Goal: Transaction & Acquisition: Purchase product/service

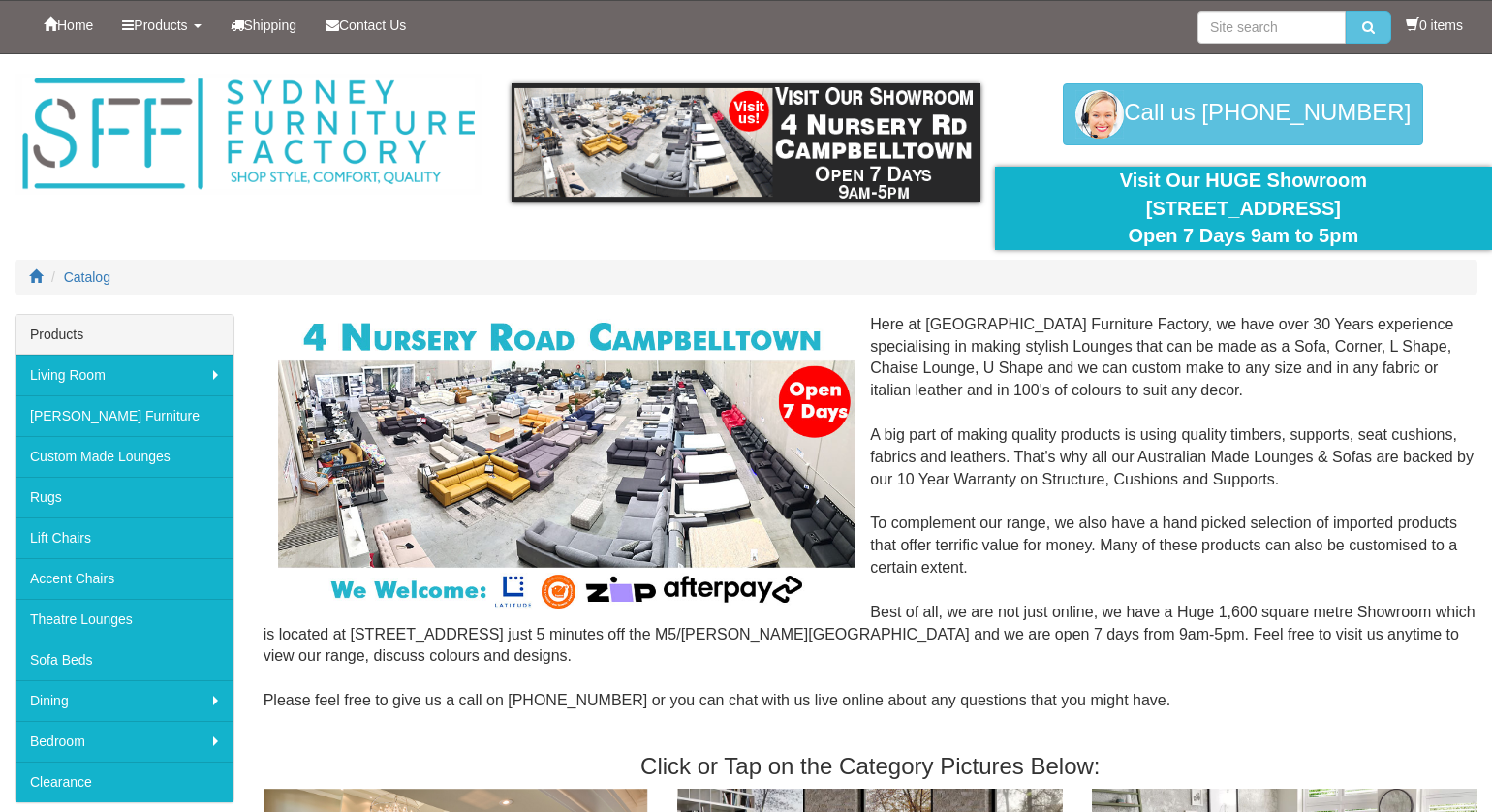
drag, startPoint x: 819, startPoint y: 249, endPoint x: 609, endPoint y: 248, distance: 210.0
drag, startPoint x: 609, startPoint y: 248, endPoint x: 423, endPoint y: 249, distance: 186.0
drag, startPoint x: 423, startPoint y: 249, endPoint x: 989, endPoint y: 250, distance: 566.0
drag, startPoint x: 989, startPoint y: 250, endPoint x: 783, endPoint y: 258, distance: 206.2
drag, startPoint x: 783, startPoint y: 258, endPoint x: 643, endPoint y: 257, distance: 140.0
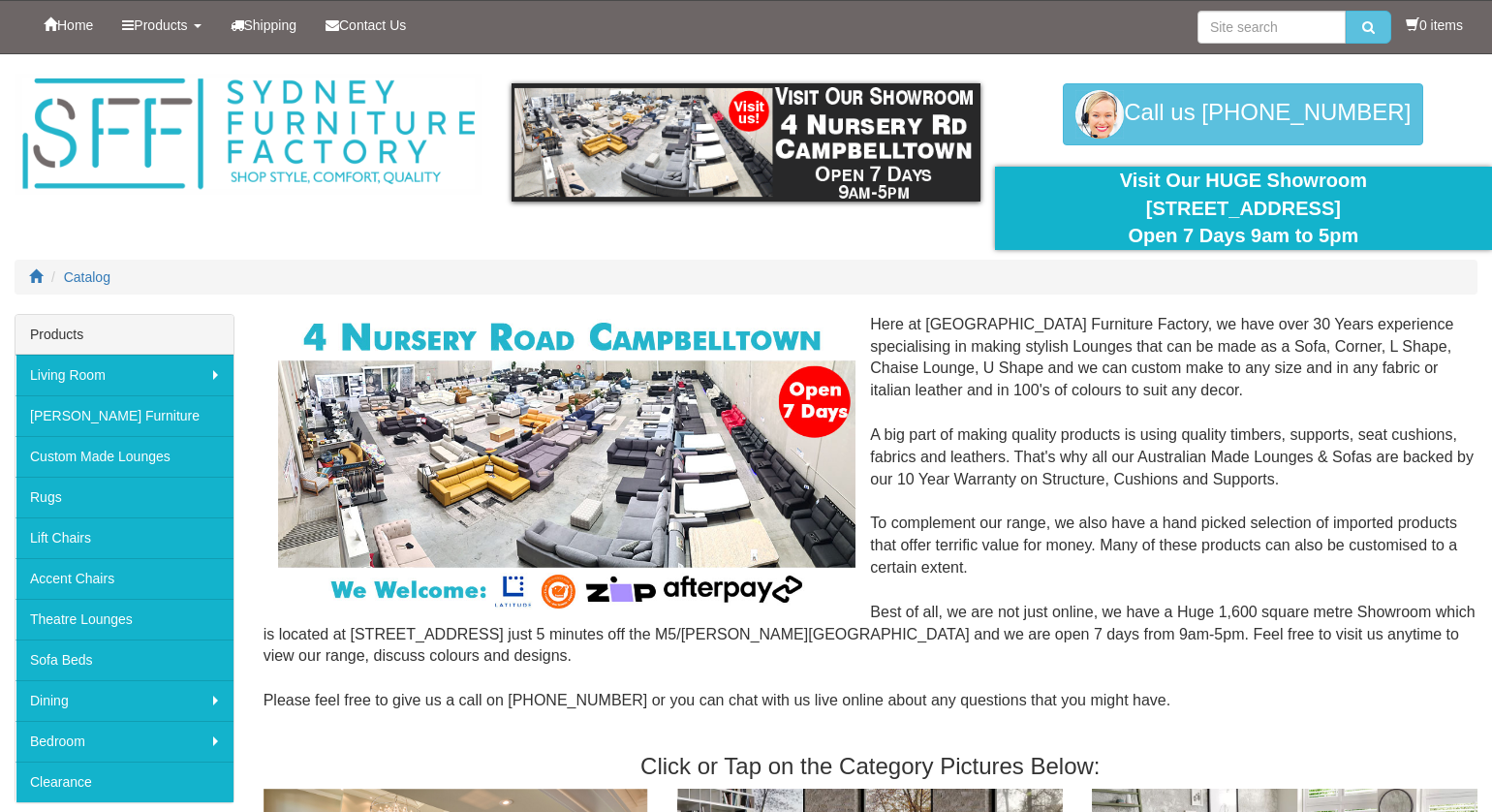
drag, startPoint x: 643, startPoint y: 257, endPoint x: 407, endPoint y: 271, distance: 236.4
drag, startPoint x: 407, startPoint y: 271, endPoint x: 942, endPoint y: 259, distance: 535.1
drag, startPoint x: 942, startPoint y: 259, endPoint x: 748, endPoint y: 267, distance: 194.2
drag, startPoint x: 748, startPoint y: 267, endPoint x: 598, endPoint y: 268, distance: 150.0
click at [598, 268] on ol "Catalog" at bounding box center [746, 277] width 1463 height 35
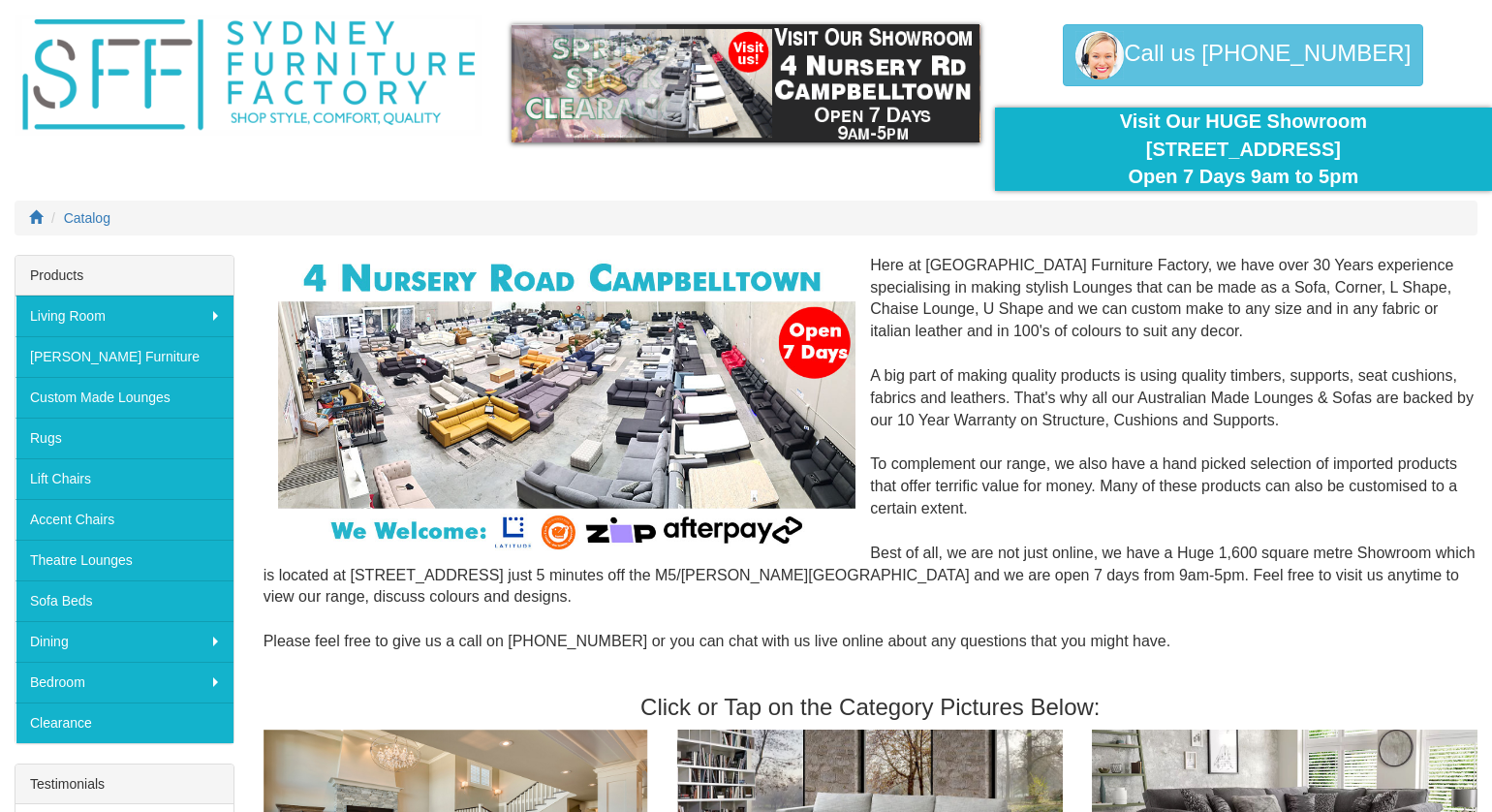
scroll to position [97, 0]
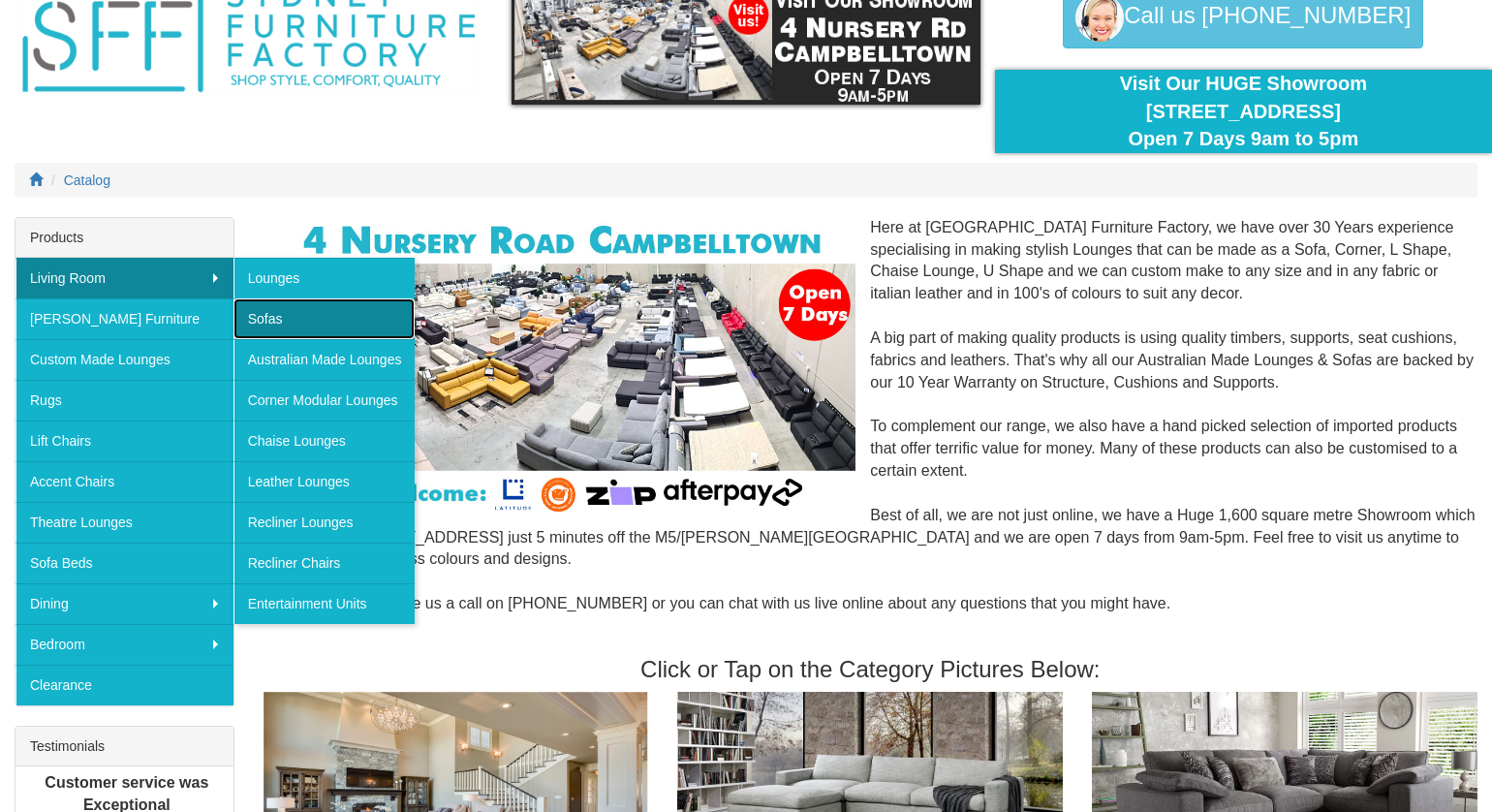
click at [300, 310] on link "Sofas" at bounding box center [325, 319] width 183 height 41
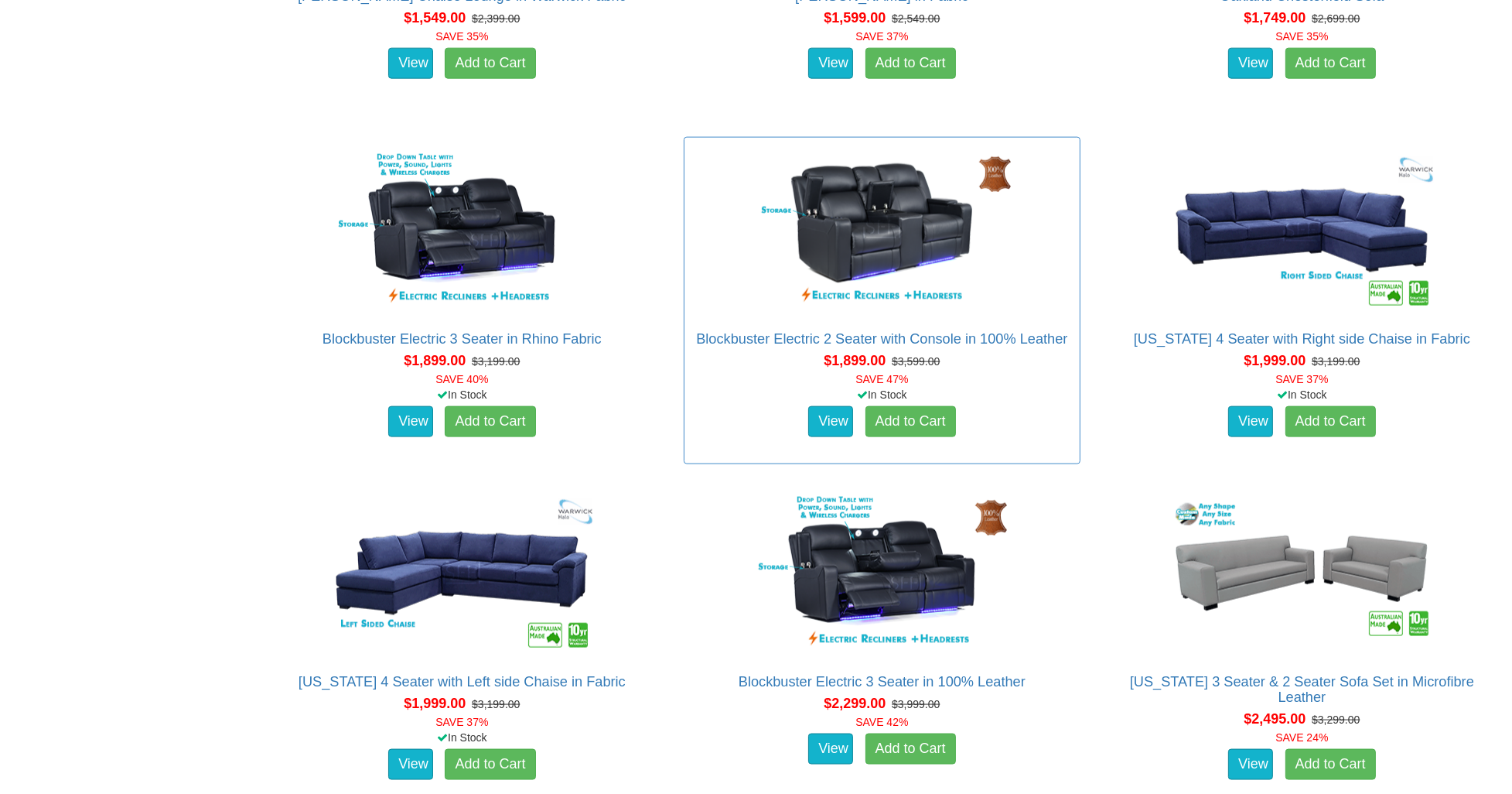
scroll to position [2655, 0]
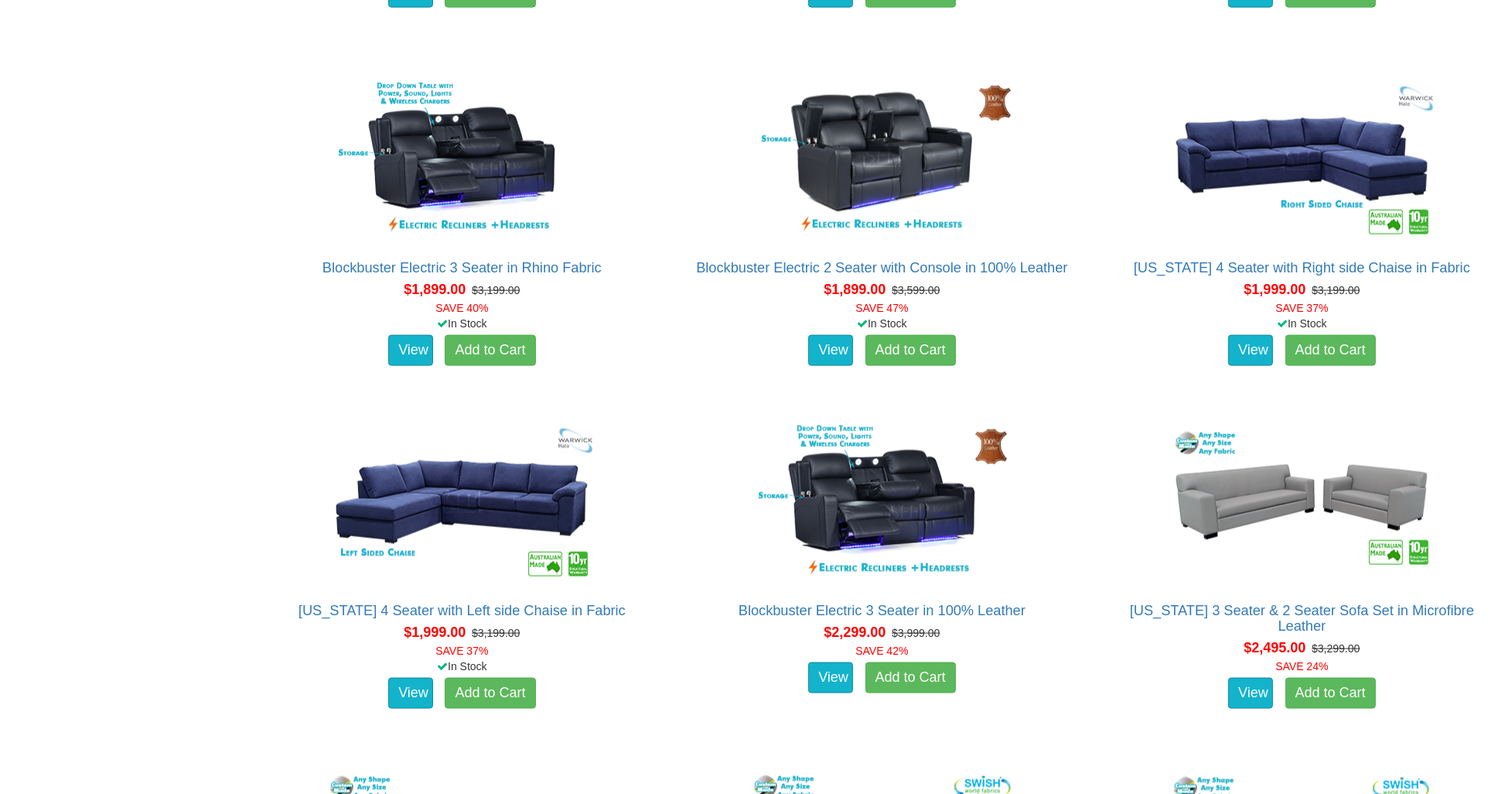
drag, startPoint x: 945, startPoint y: 250, endPoint x: 241, endPoint y: 247, distance: 704.0
drag, startPoint x: 241, startPoint y: 247, endPoint x: 208, endPoint y: 234, distance: 35.5
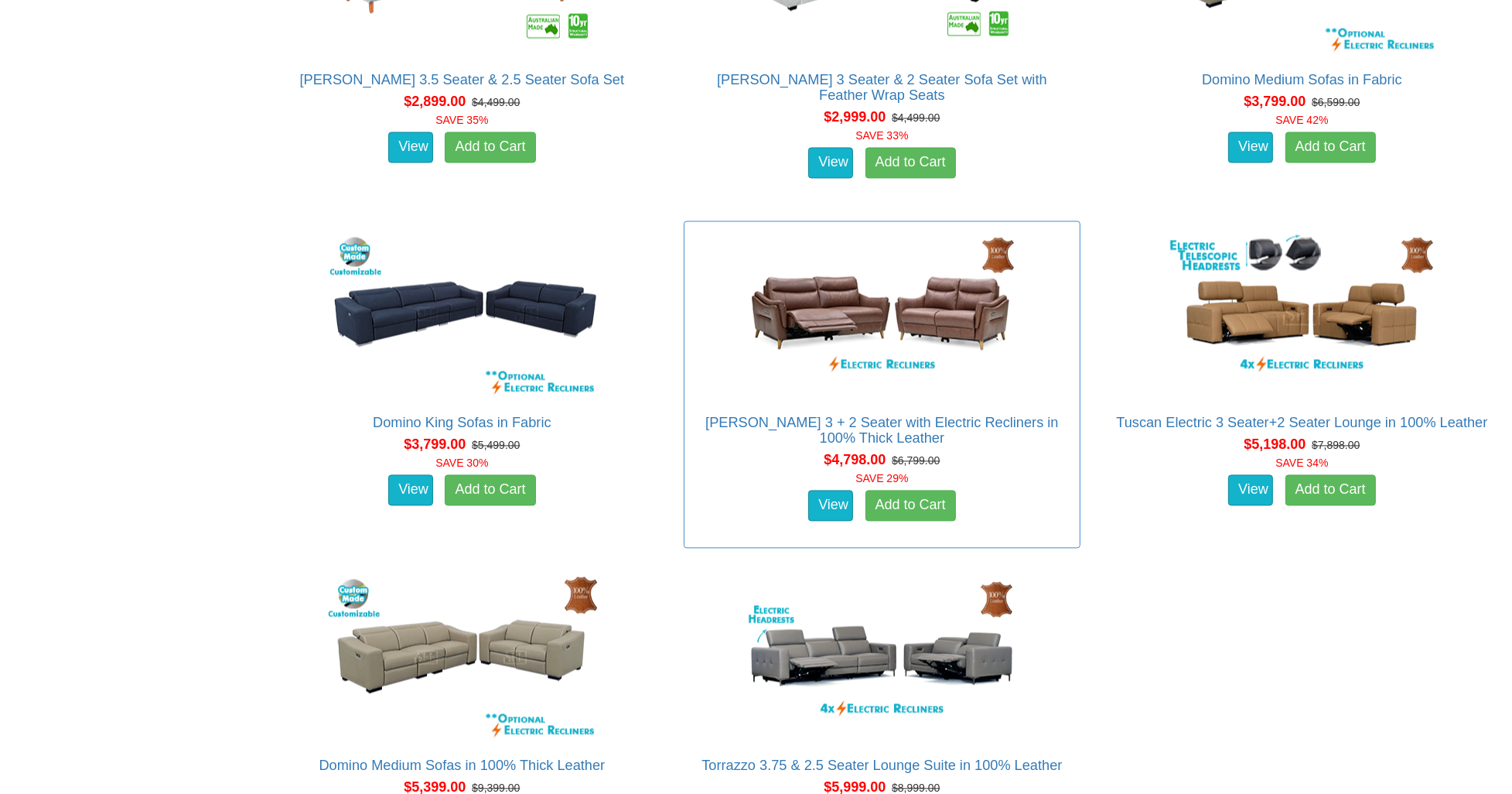
scroll to position [3815, 0]
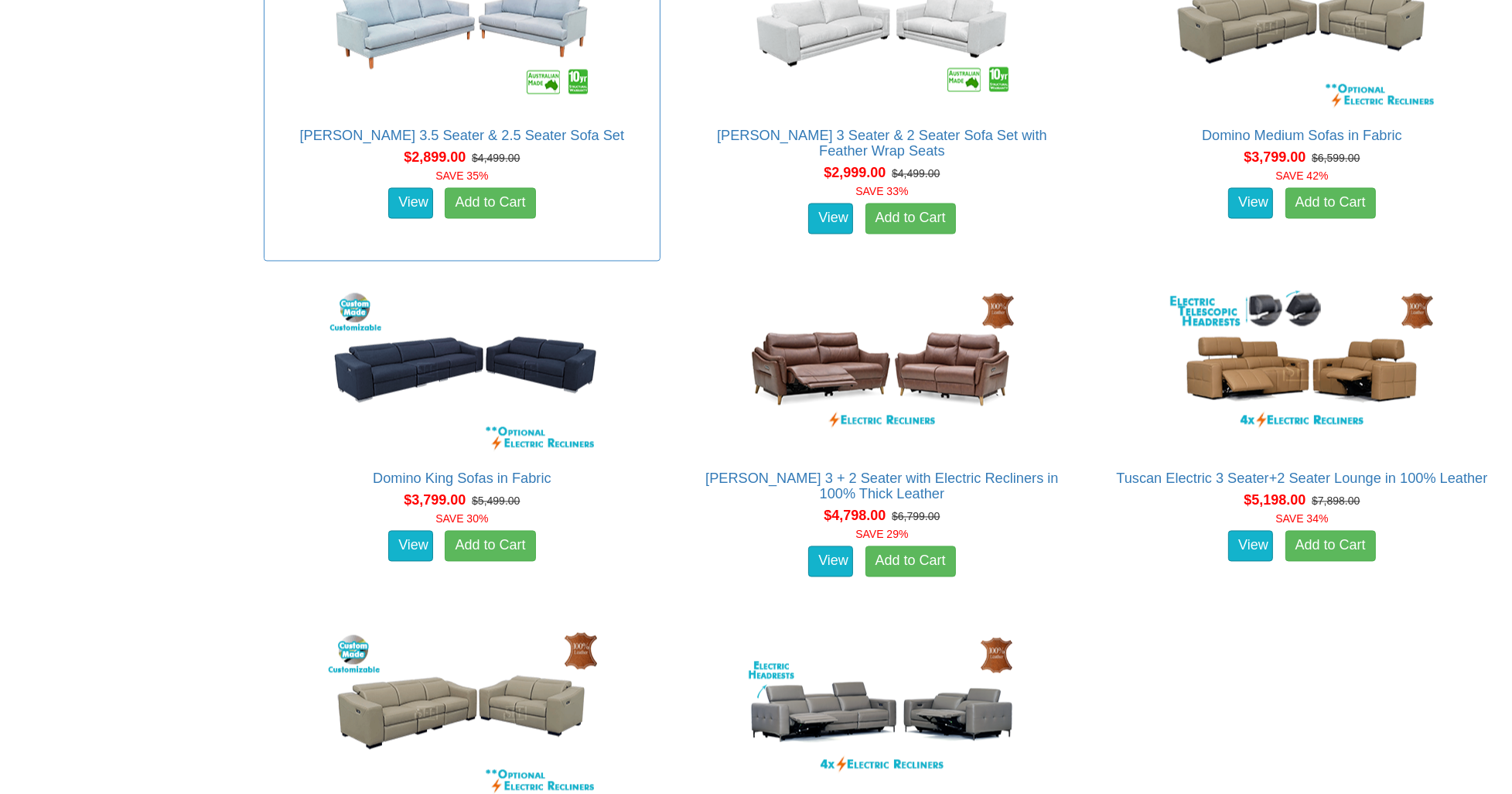
drag, startPoint x: 863, startPoint y: 276, endPoint x: 357, endPoint y: 219, distance: 509.2
drag, startPoint x: 357, startPoint y: 219, endPoint x: 1017, endPoint y: 200, distance: 660.3
drag, startPoint x: 1017, startPoint y: 200, endPoint x: 828, endPoint y: 193, distance: 189.1
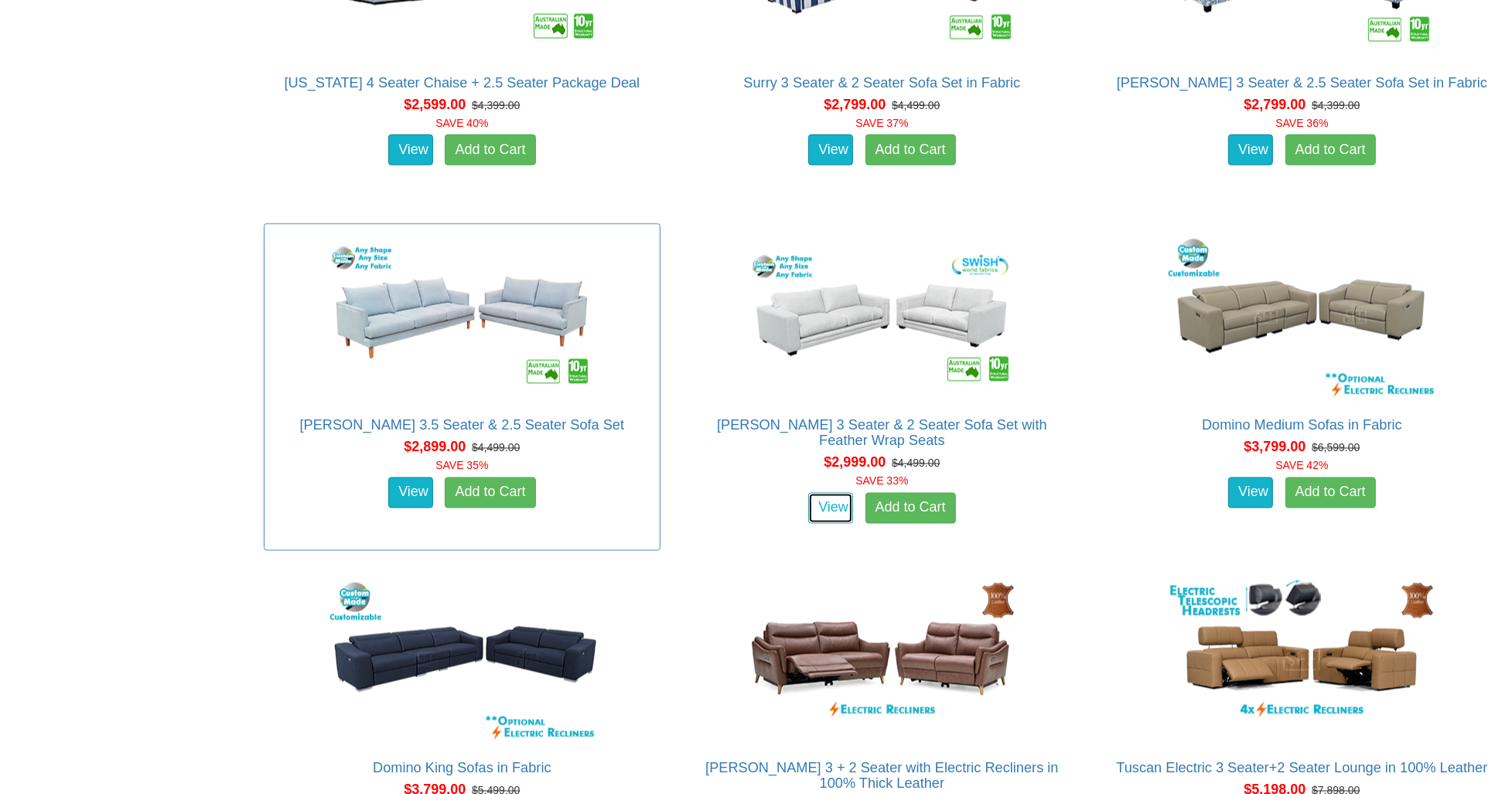
scroll to position [3506, 0]
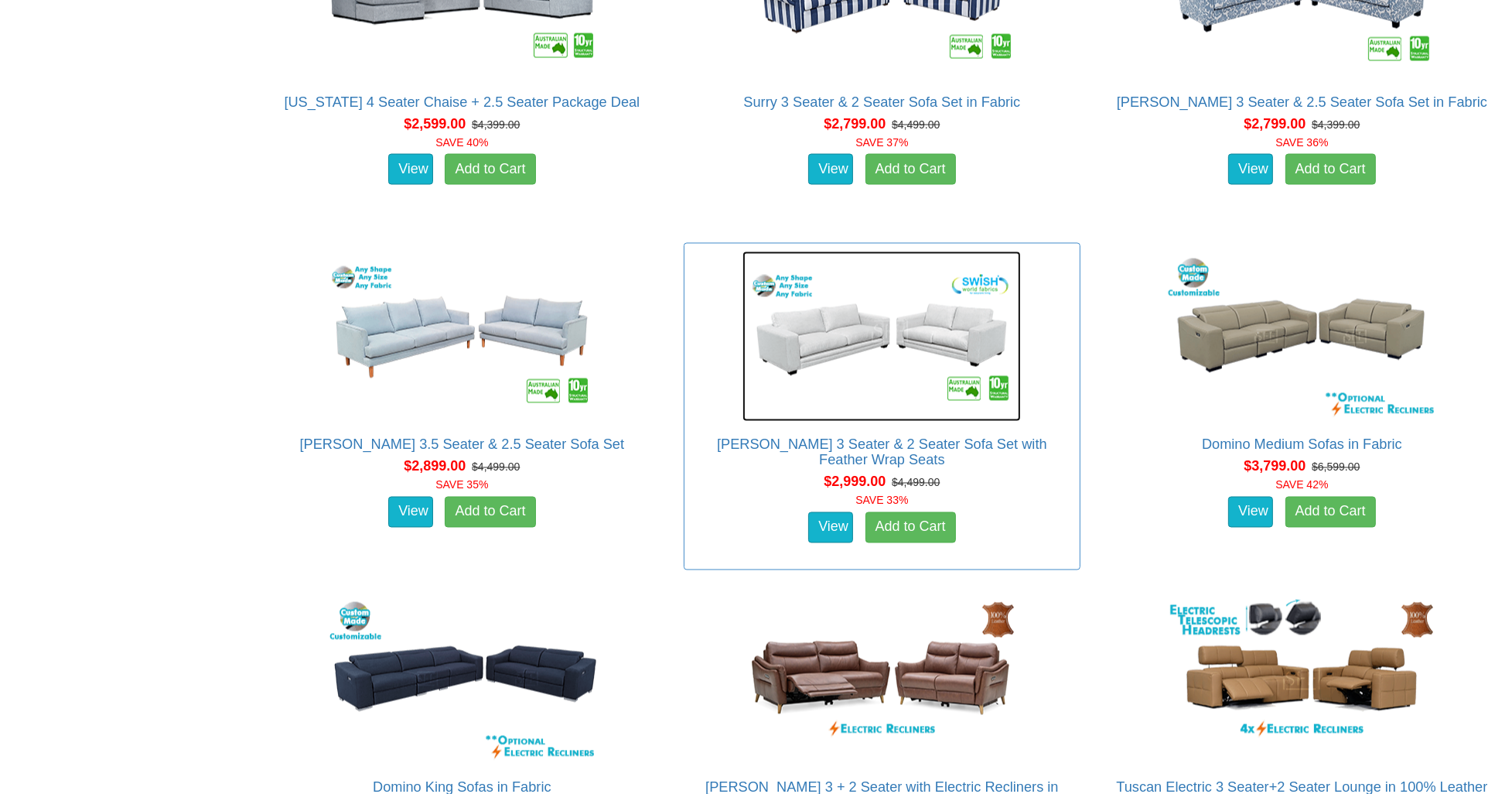
drag, startPoint x: 1247, startPoint y: 282, endPoint x: 1007, endPoint y: 284, distance: 240.0
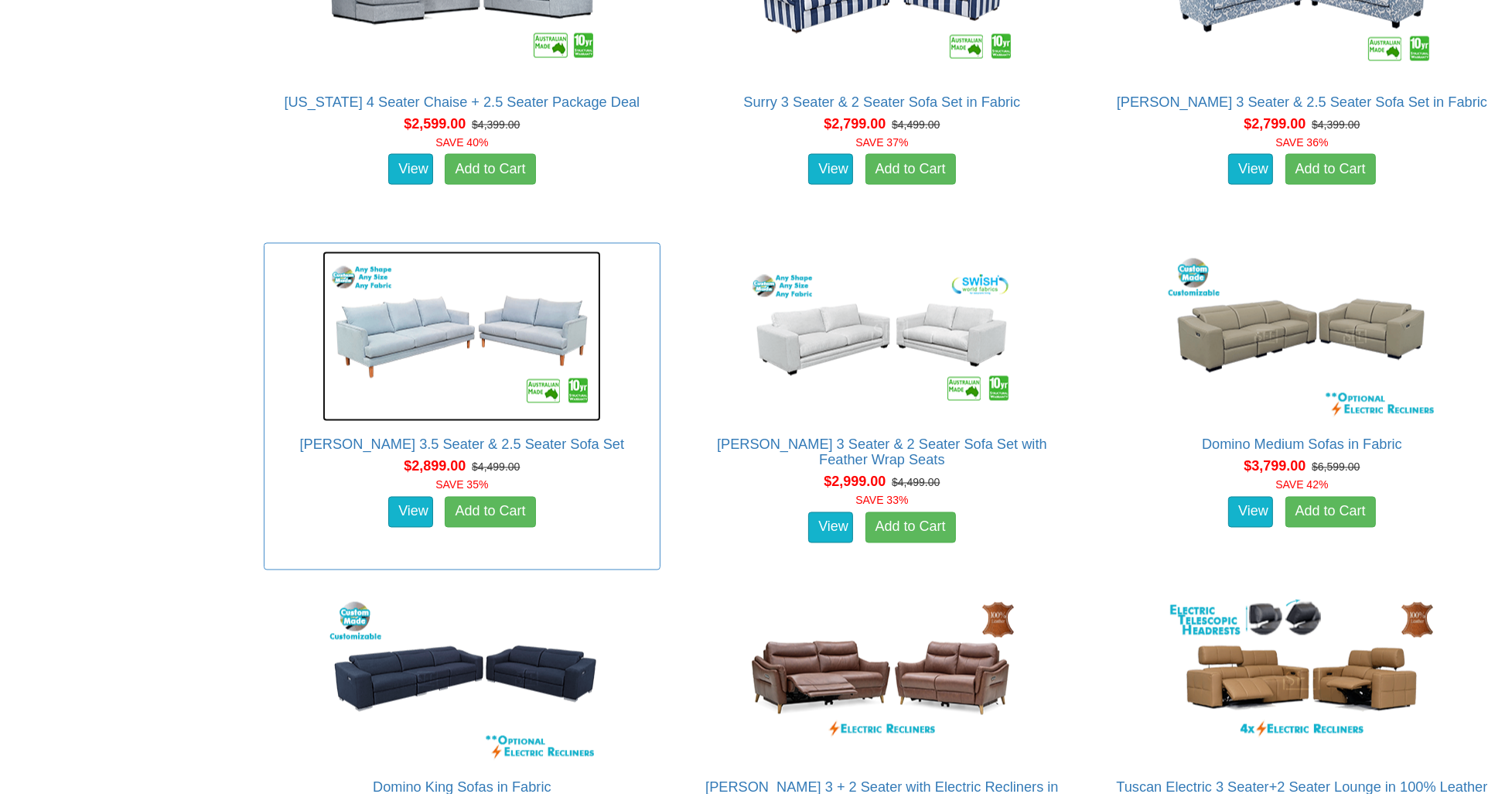
drag, startPoint x: 1007, startPoint y: 284, endPoint x: 588, endPoint y: 262, distance: 419.6
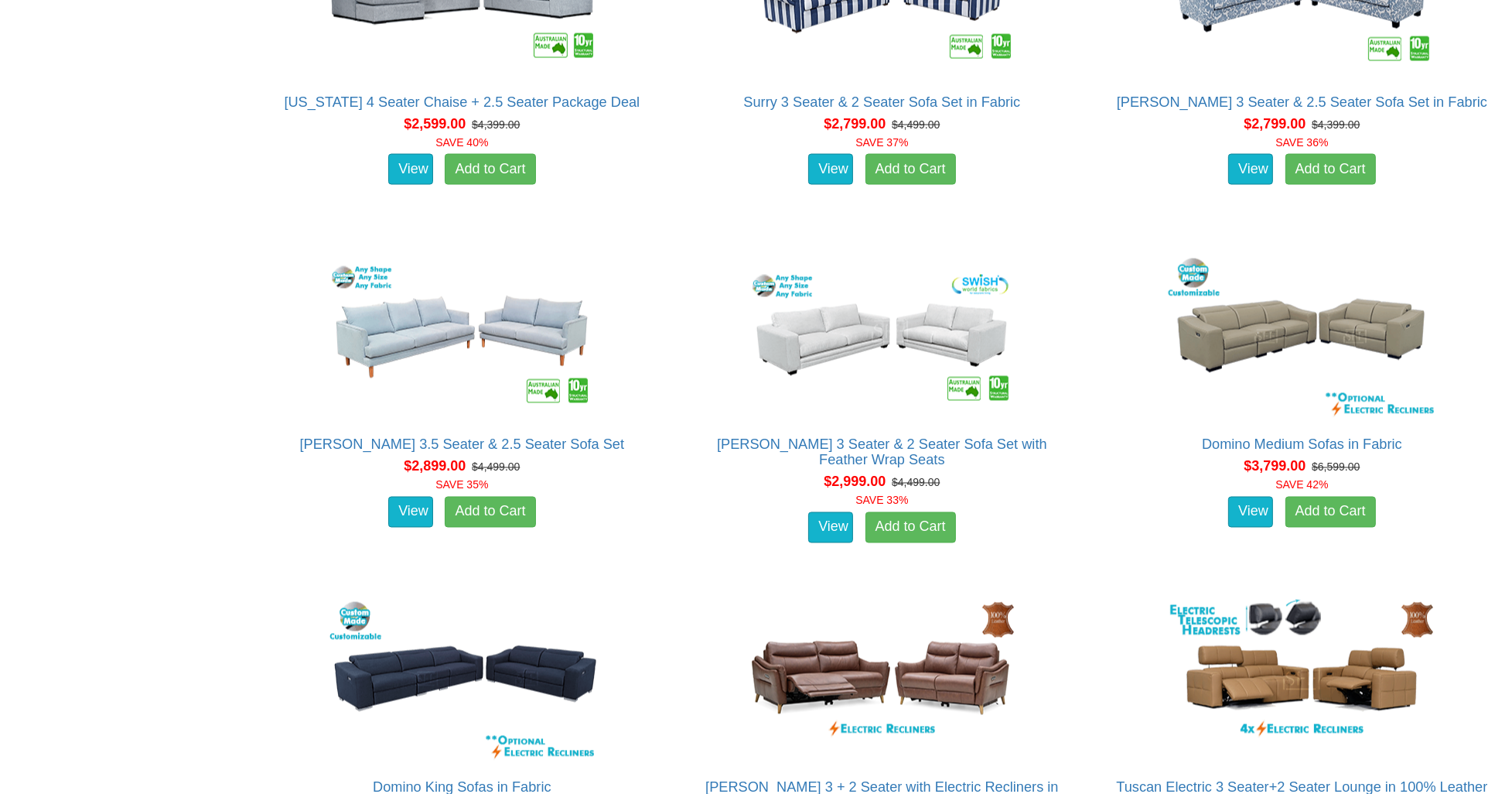
drag, startPoint x: 588, startPoint y: 262, endPoint x: 1083, endPoint y: 210, distance: 497.7
drag, startPoint x: 1083, startPoint y: 210, endPoint x: 804, endPoint y: 222, distance: 279.3
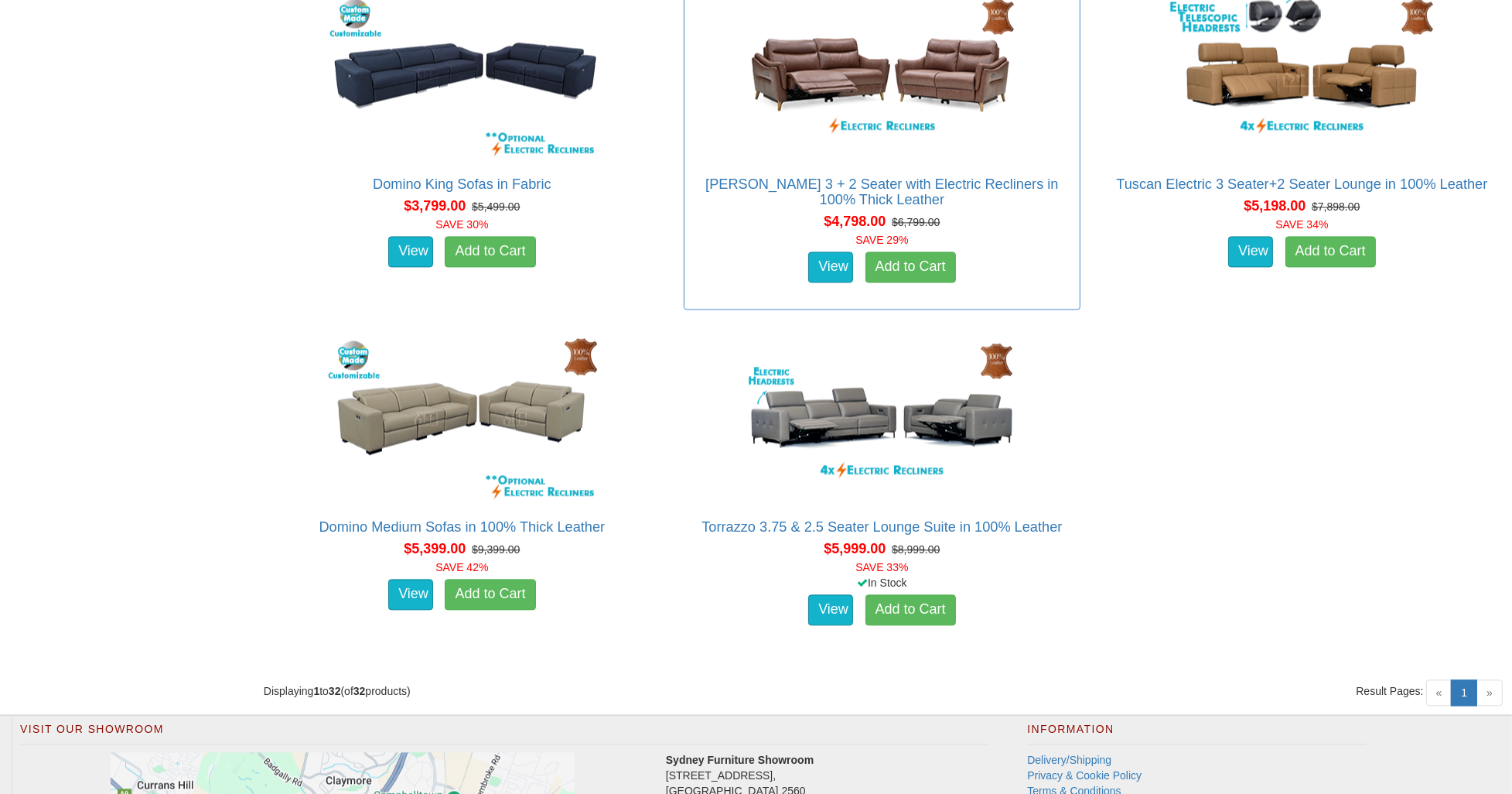
scroll to position [4125, 0]
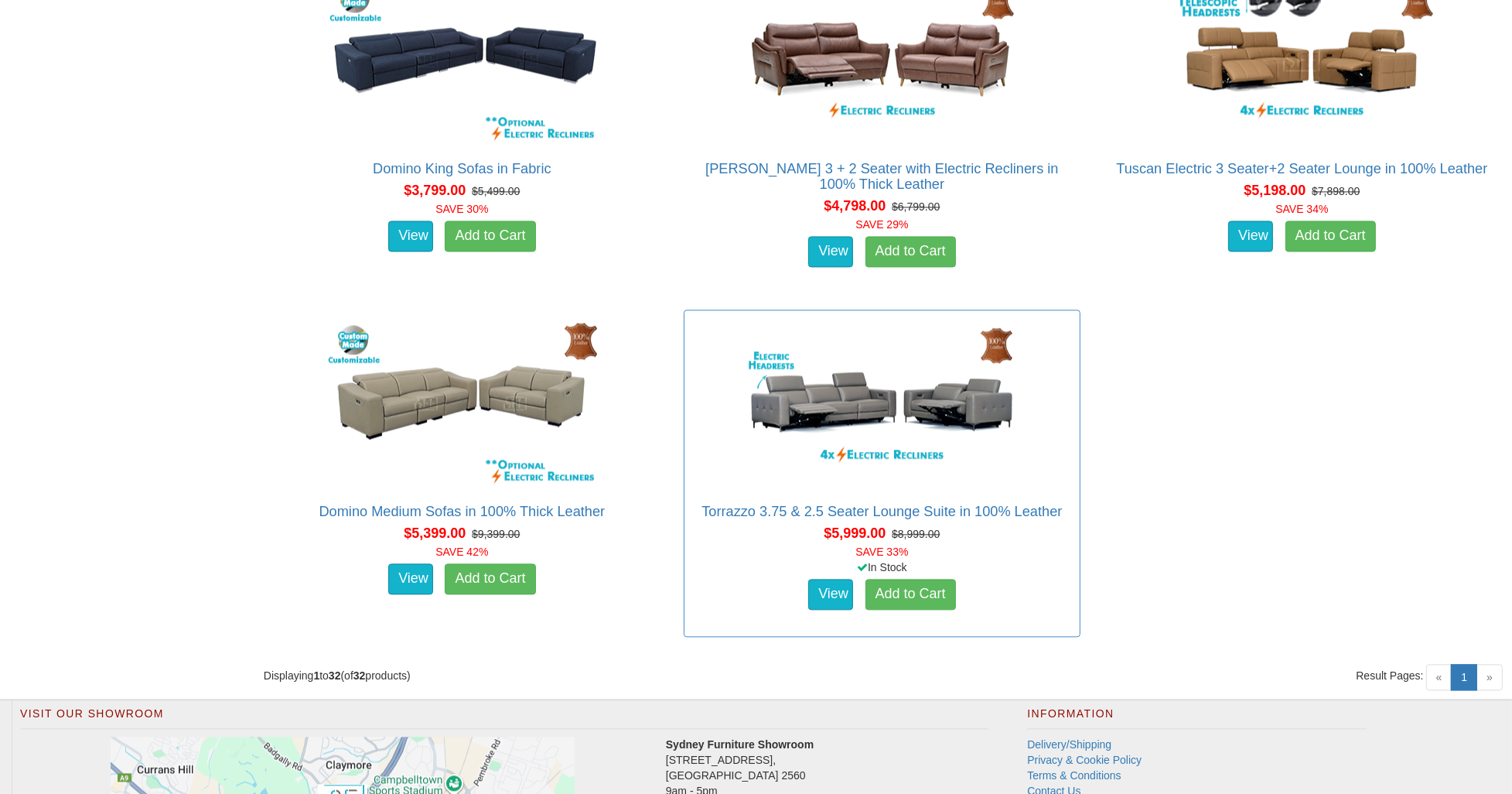
drag, startPoint x: 922, startPoint y: 309, endPoint x: 755, endPoint y: 309, distance: 167.0
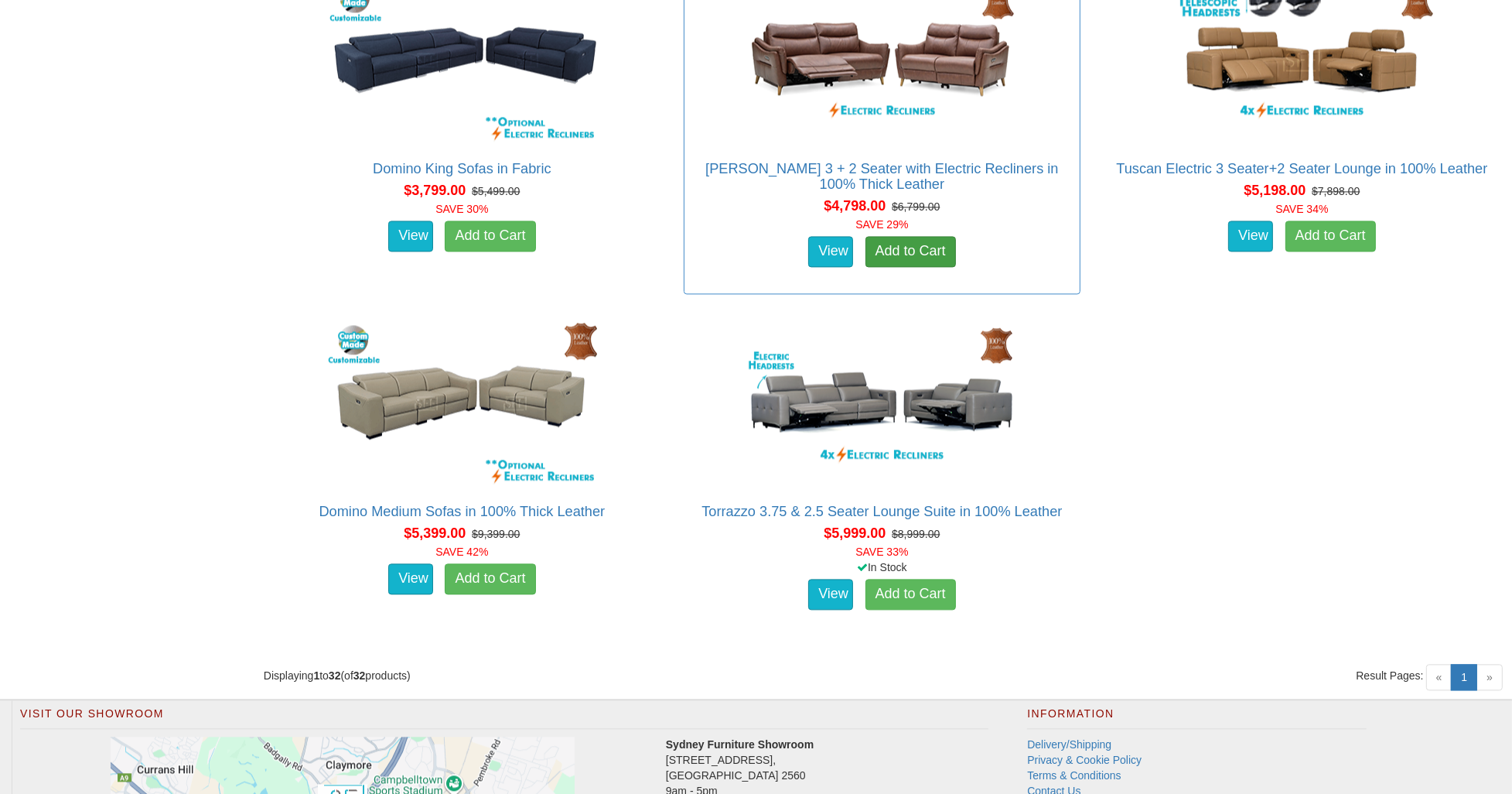
drag, startPoint x: 755, startPoint y: 309, endPoint x: 951, endPoint y: 234, distance: 209.9
drag, startPoint x: 951, startPoint y: 234, endPoint x: 765, endPoint y: 255, distance: 187.2
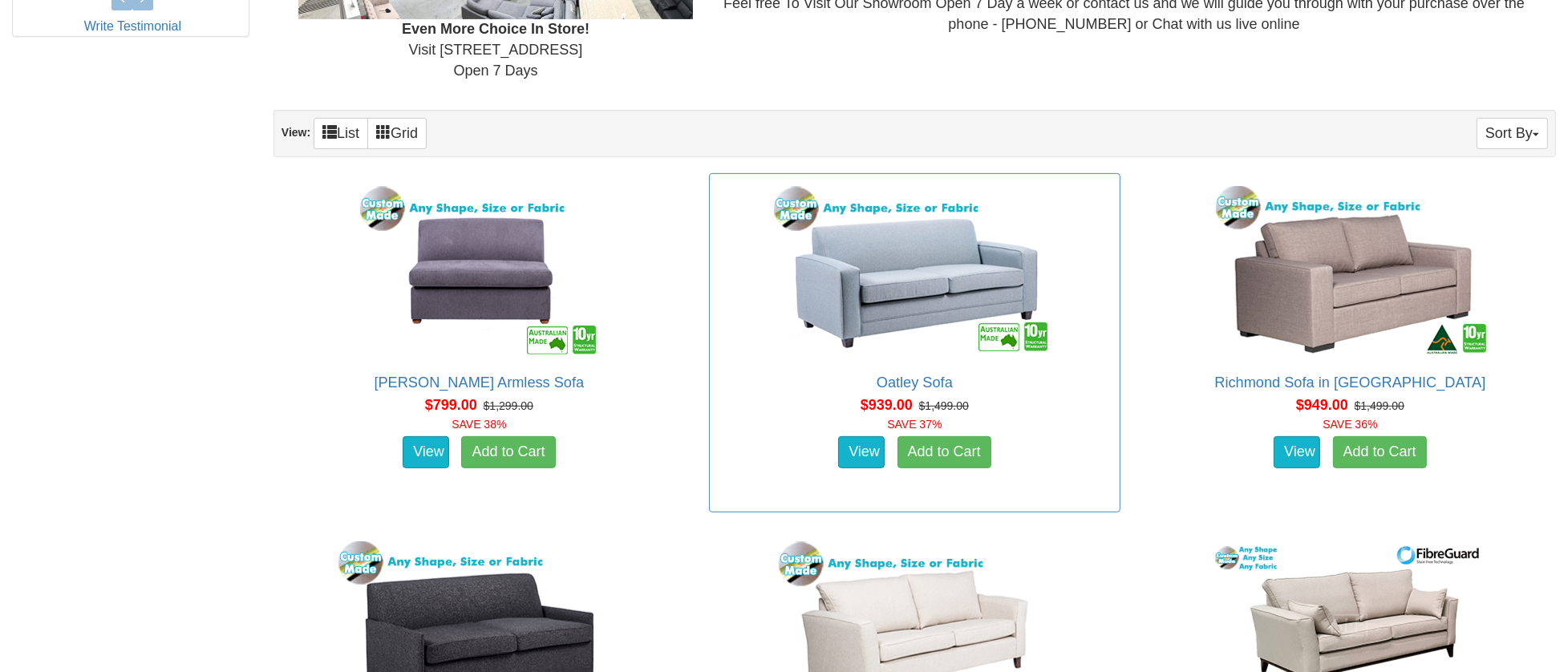
scroll to position [882, 0]
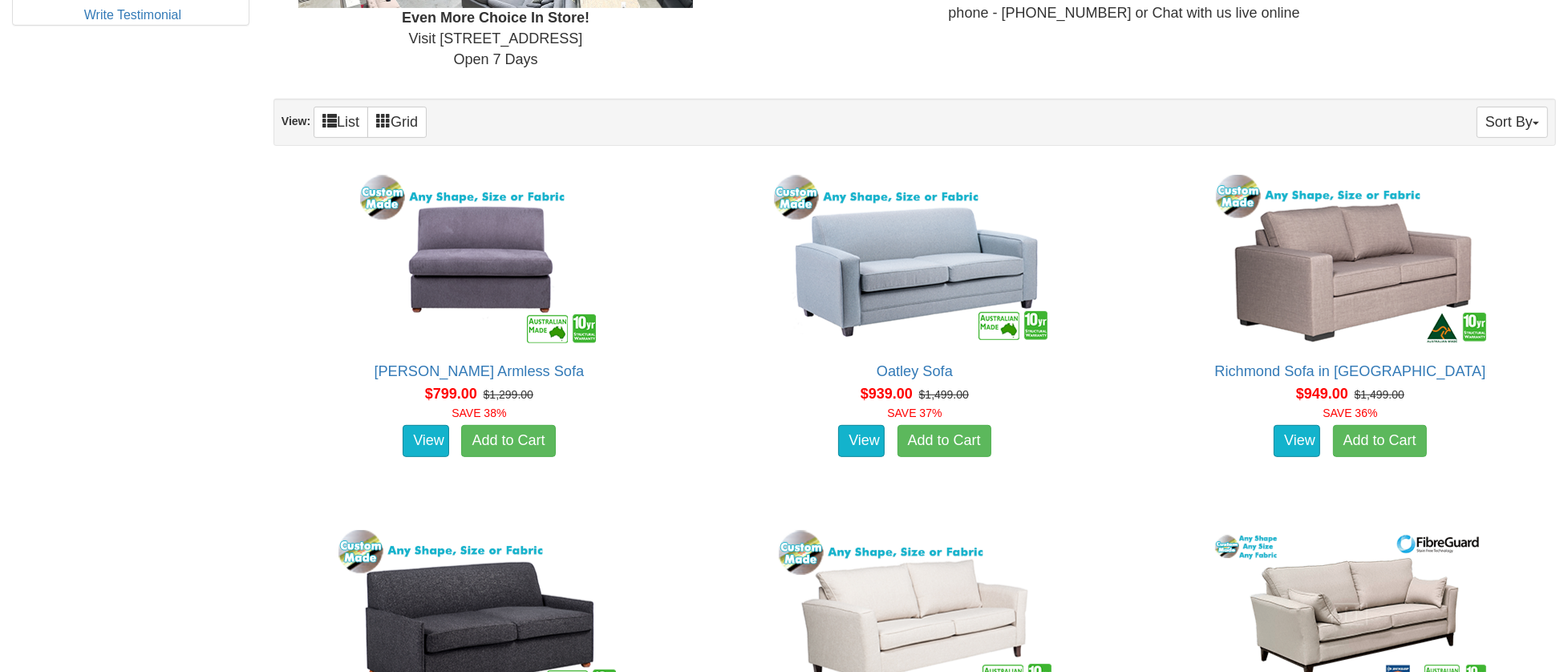
drag, startPoint x: 859, startPoint y: 56, endPoint x: 714, endPoint y: 71, distance: 145.8
drag, startPoint x: 714, startPoint y: 71, endPoint x: 587, endPoint y: 68, distance: 127.0
drag, startPoint x: 587, startPoint y: 68, endPoint x: 943, endPoint y: 52, distance: 356.4
drag, startPoint x: 943, startPoint y: 52, endPoint x: 806, endPoint y: 53, distance: 137.0
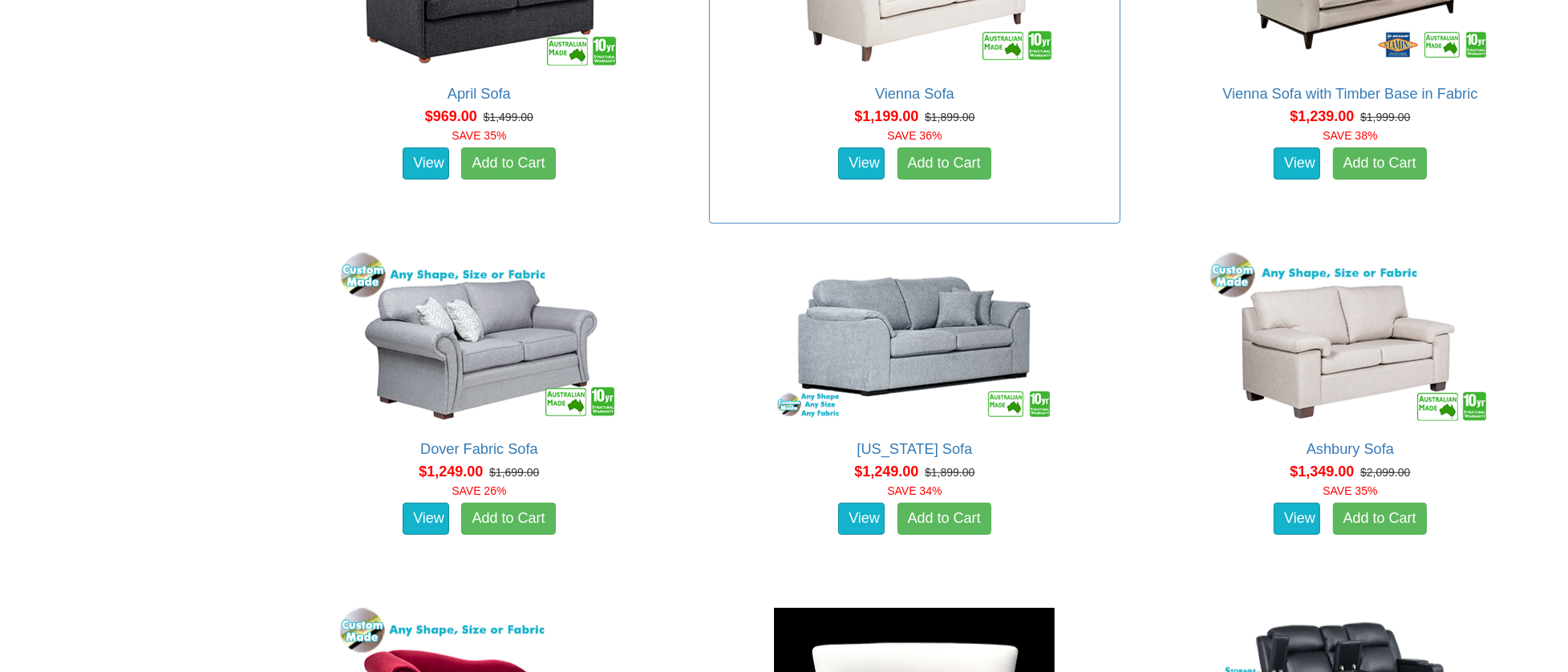
scroll to position [1524, 0]
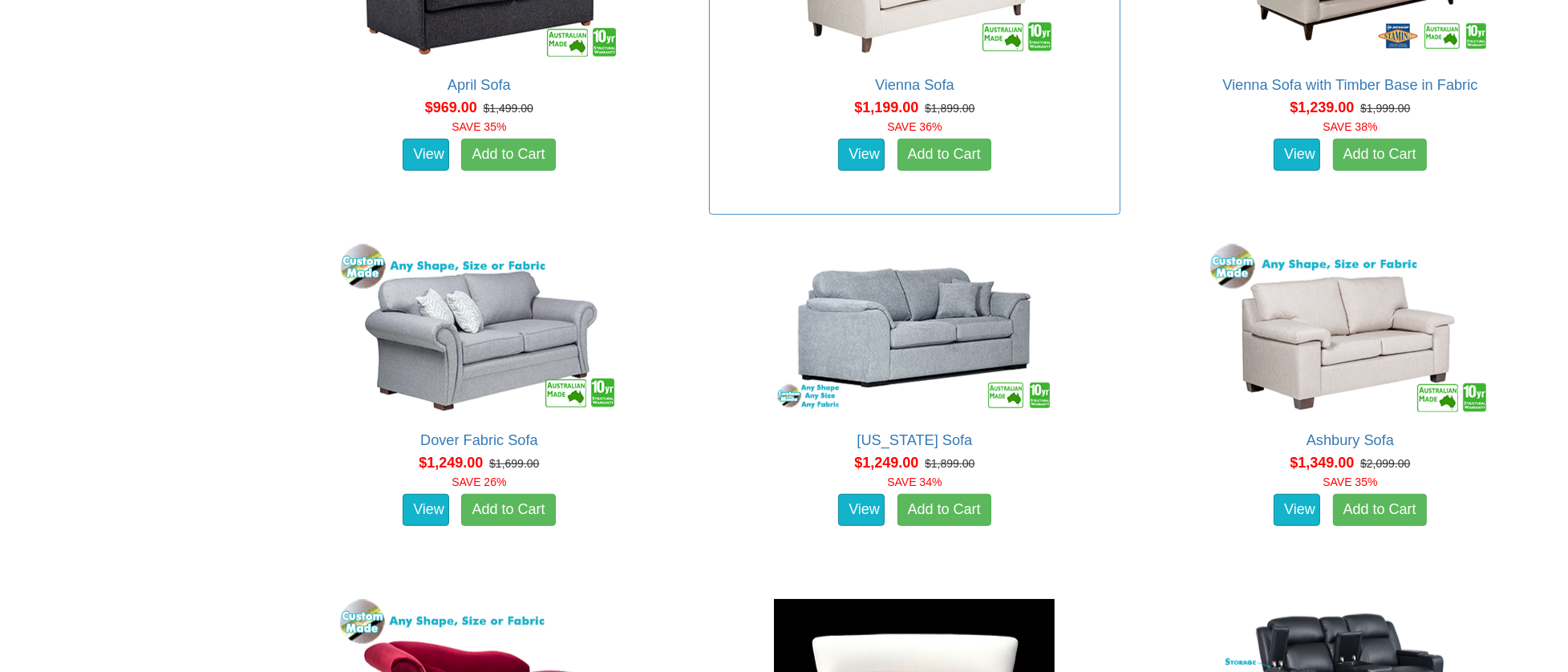
drag, startPoint x: 936, startPoint y: 177, endPoint x: 825, endPoint y: 172, distance: 111.1
drag, startPoint x: 825, startPoint y: 172, endPoint x: 584, endPoint y: 186, distance: 241.4
drag, startPoint x: 584, startPoint y: 186, endPoint x: 441, endPoint y: 188, distance: 143.0
drag, startPoint x: 441, startPoint y: 188, endPoint x: 888, endPoint y: 170, distance: 447.4
drag, startPoint x: 888, startPoint y: 170, endPoint x: 743, endPoint y: 174, distance: 145.1
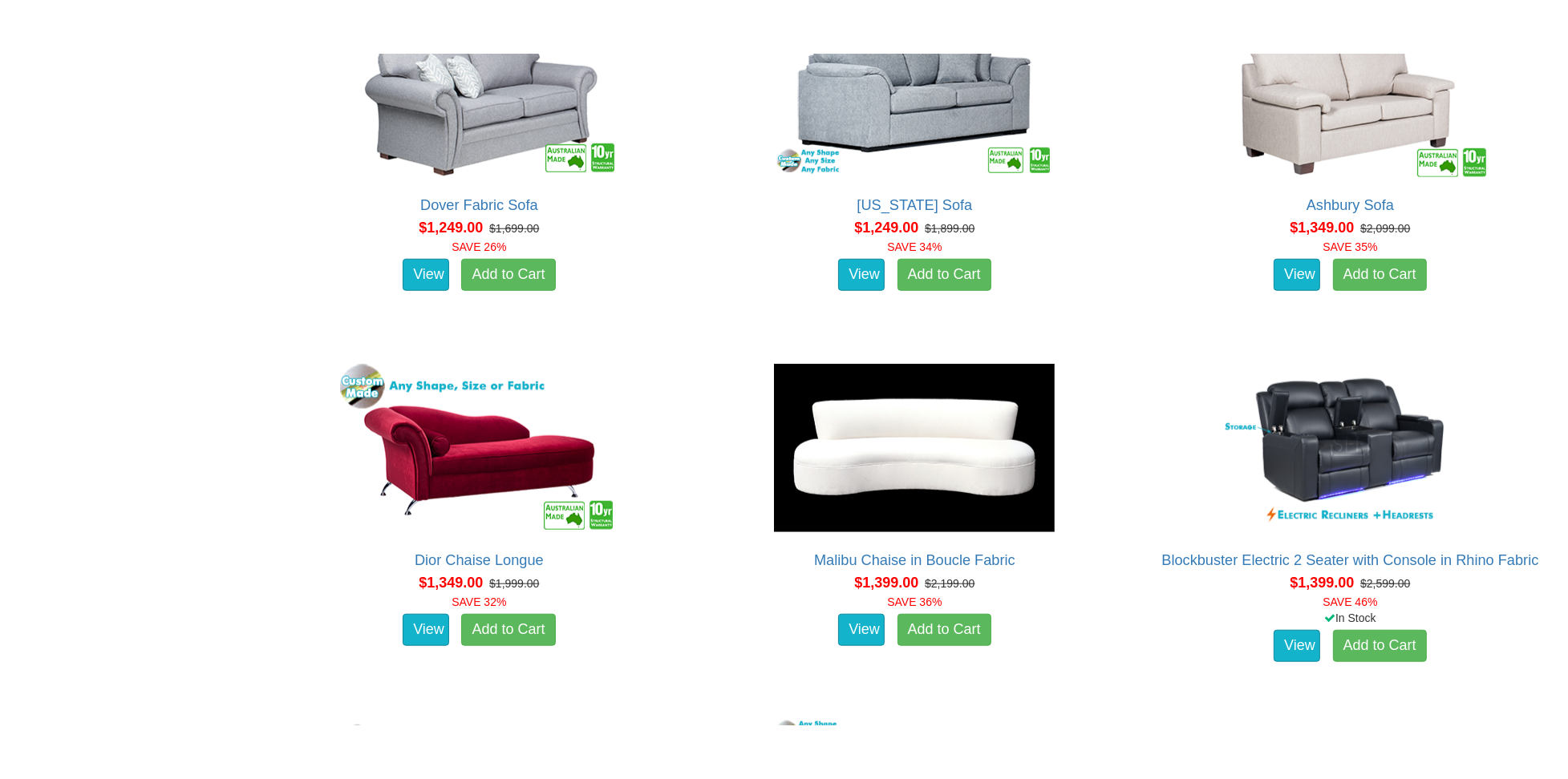
scroll to position [1843, 0]
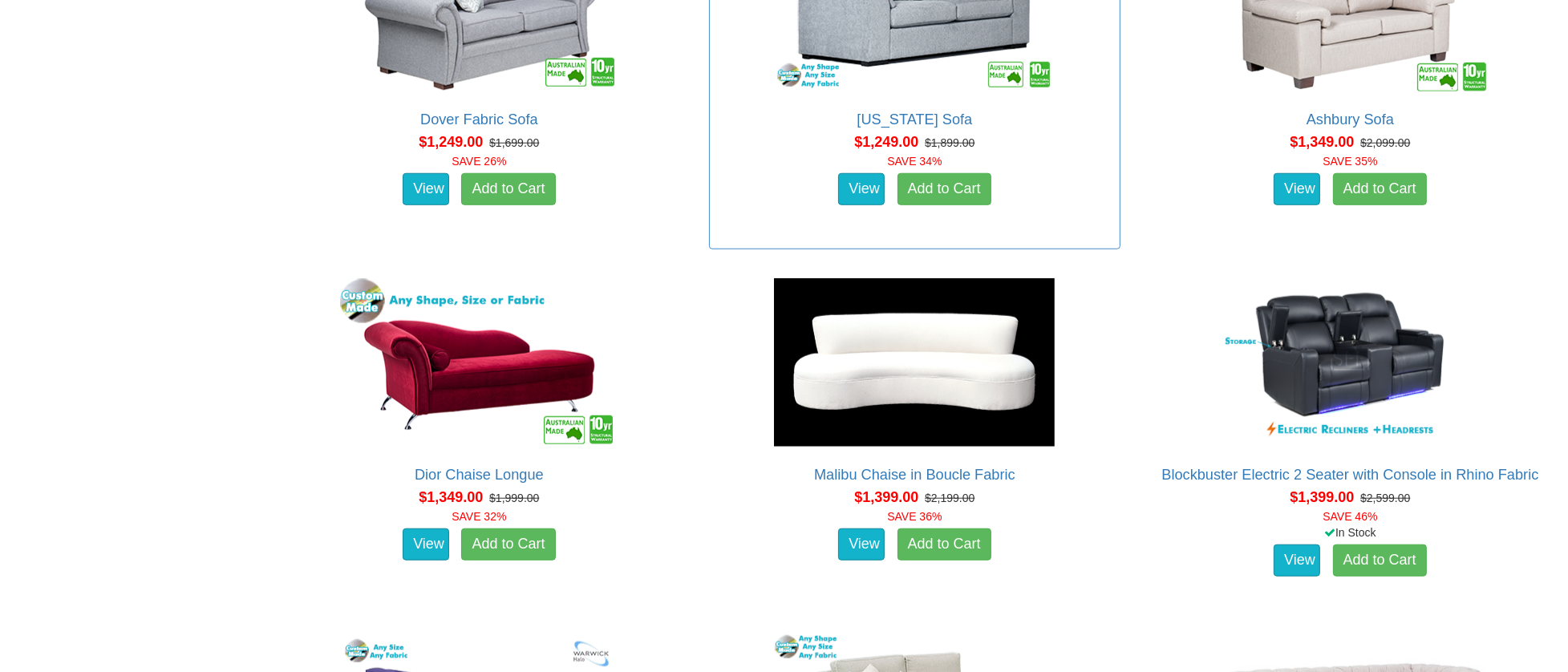
drag, startPoint x: 186, startPoint y: 179, endPoint x: 1008, endPoint y: 172, distance: 822.0
drag, startPoint x: 1008, startPoint y: 172, endPoint x: 764, endPoint y: 176, distance: 244.0
drag, startPoint x: 764, startPoint y: 176, endPoint x: 266, endPoint y: 169, distance: 498.0
drag, startPoint x: 266, startPoint y: 169, endPoint x: 184, endPoint y: 152, distance: 83.7
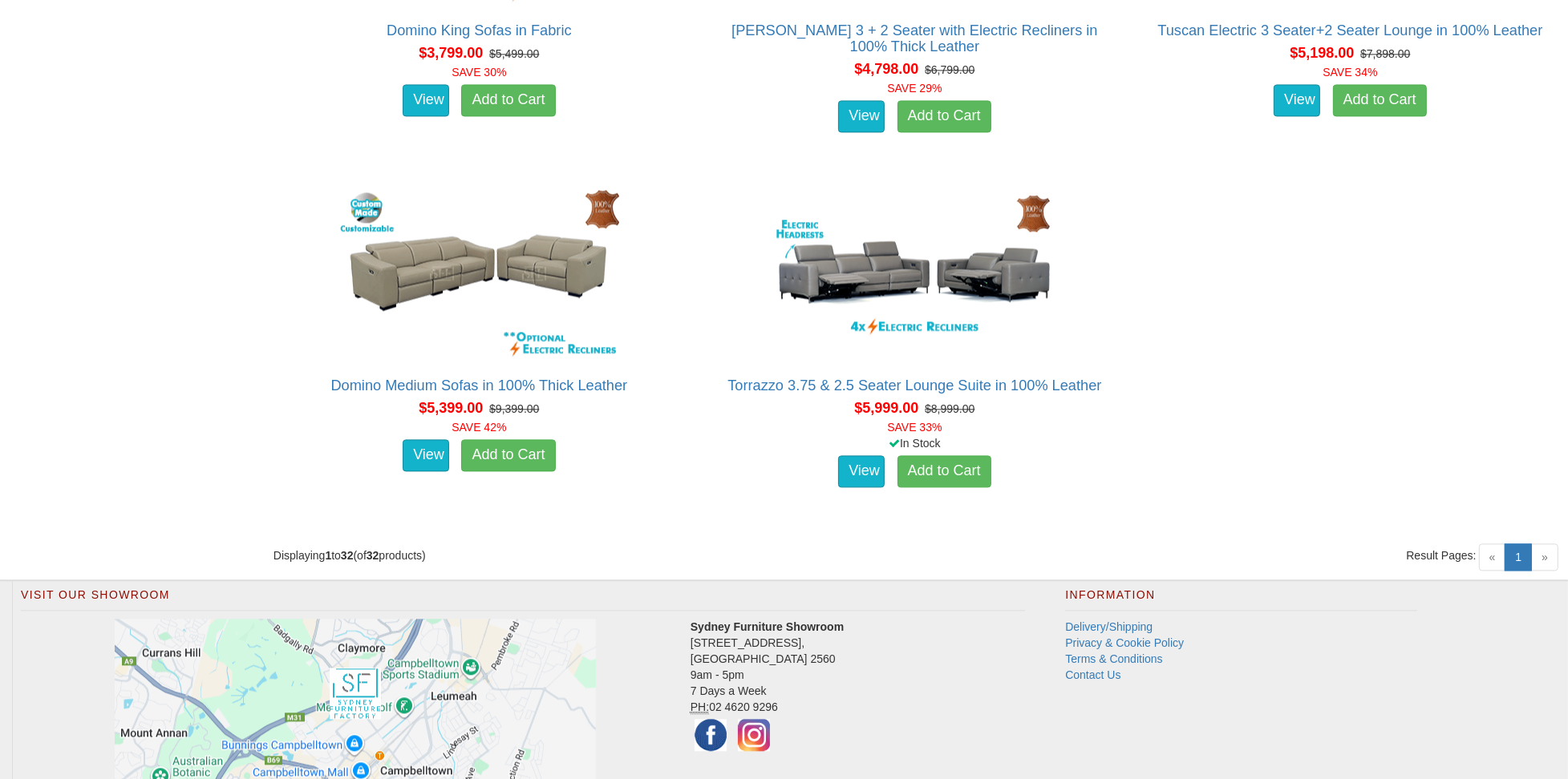
scroll to position [4375, 0]
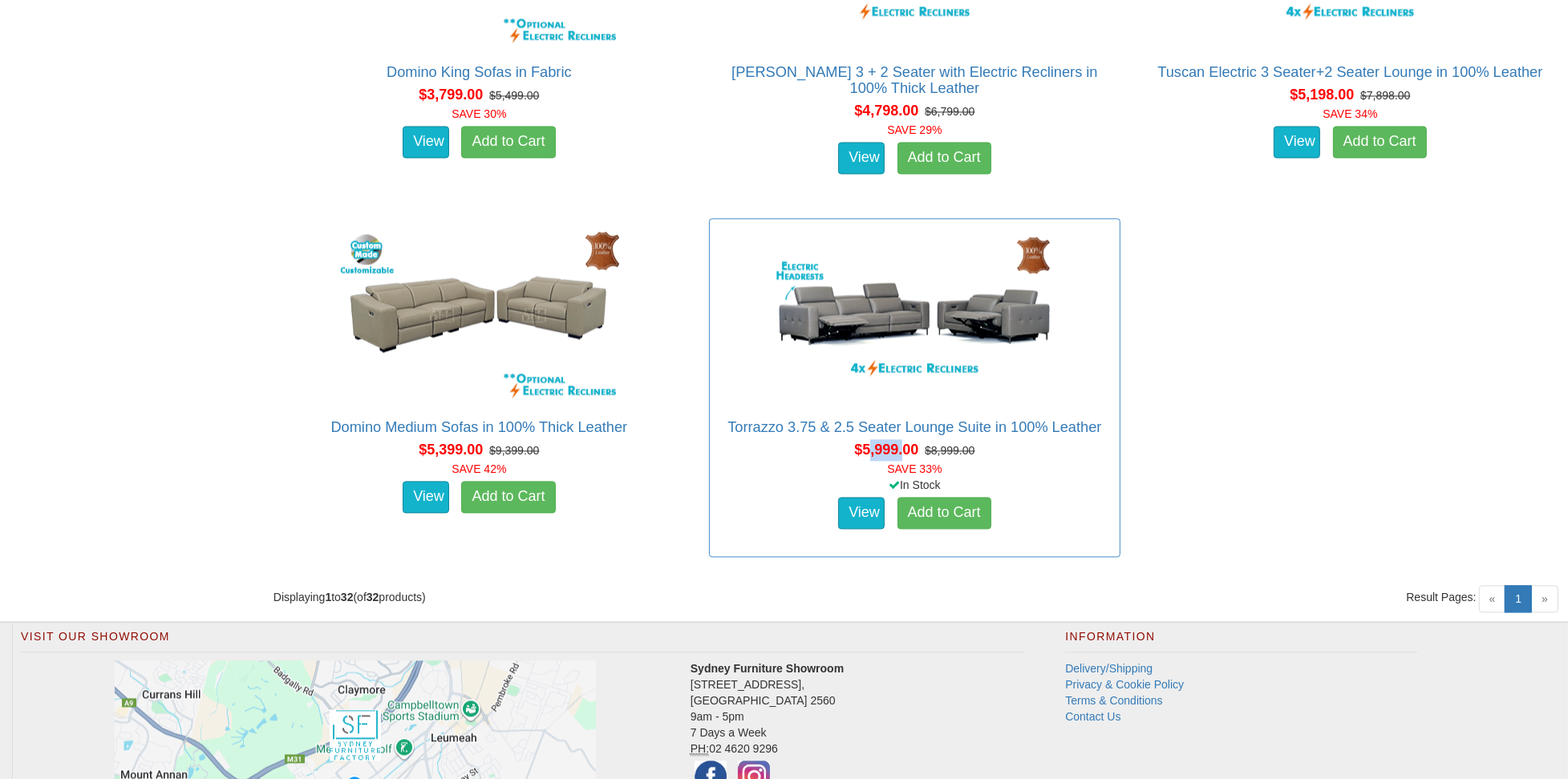
drag, startPoint x: 869, startPoint y: 450, endPoint x: 905, endPoint y: 447, distance: 36.1
click at [905, 447] on span "$5,999.00" at bounding box center [886, 450] width 64 height 16
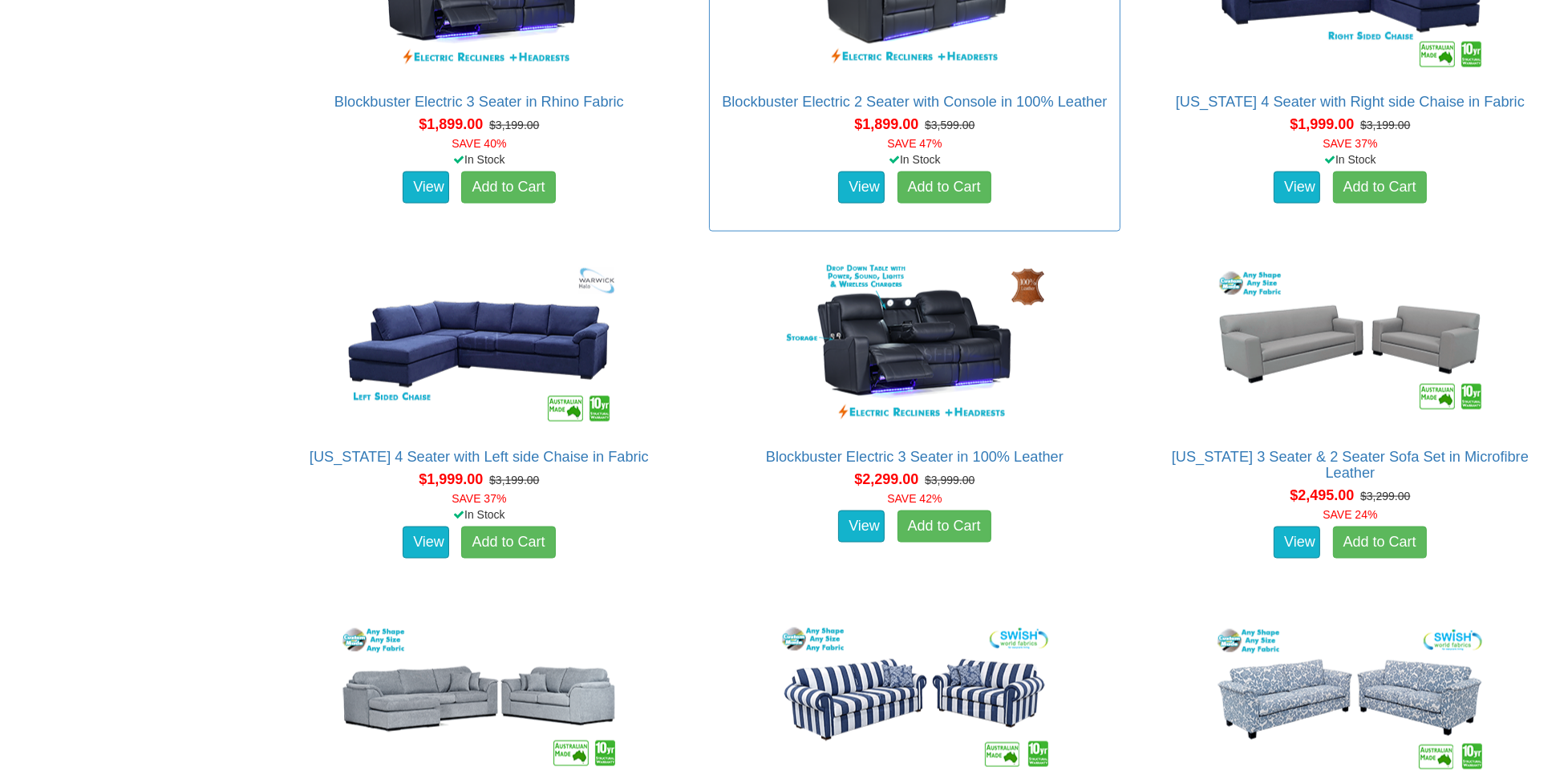
scroll to position [2933, 0]
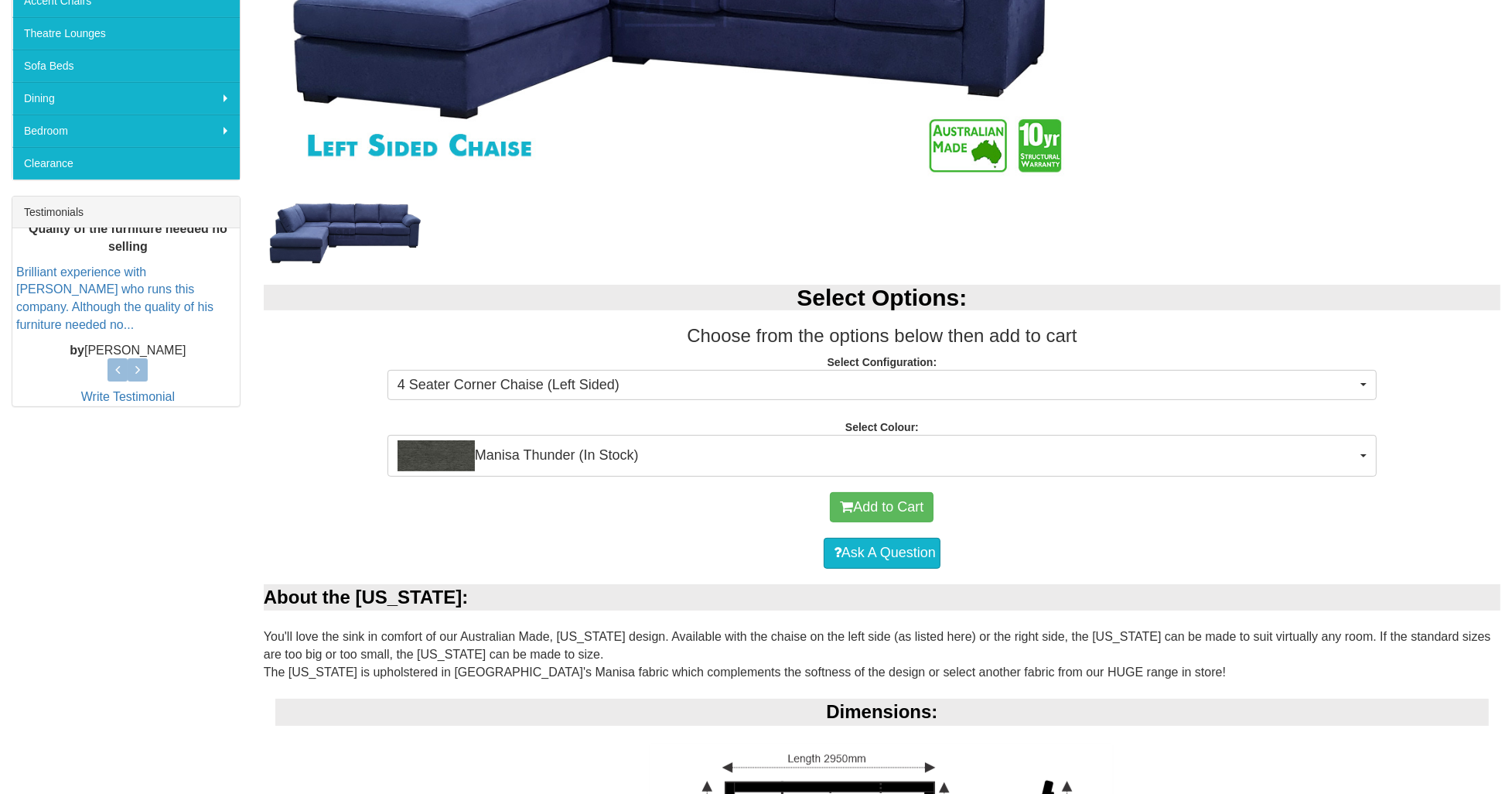
scroll to position [464, 0]
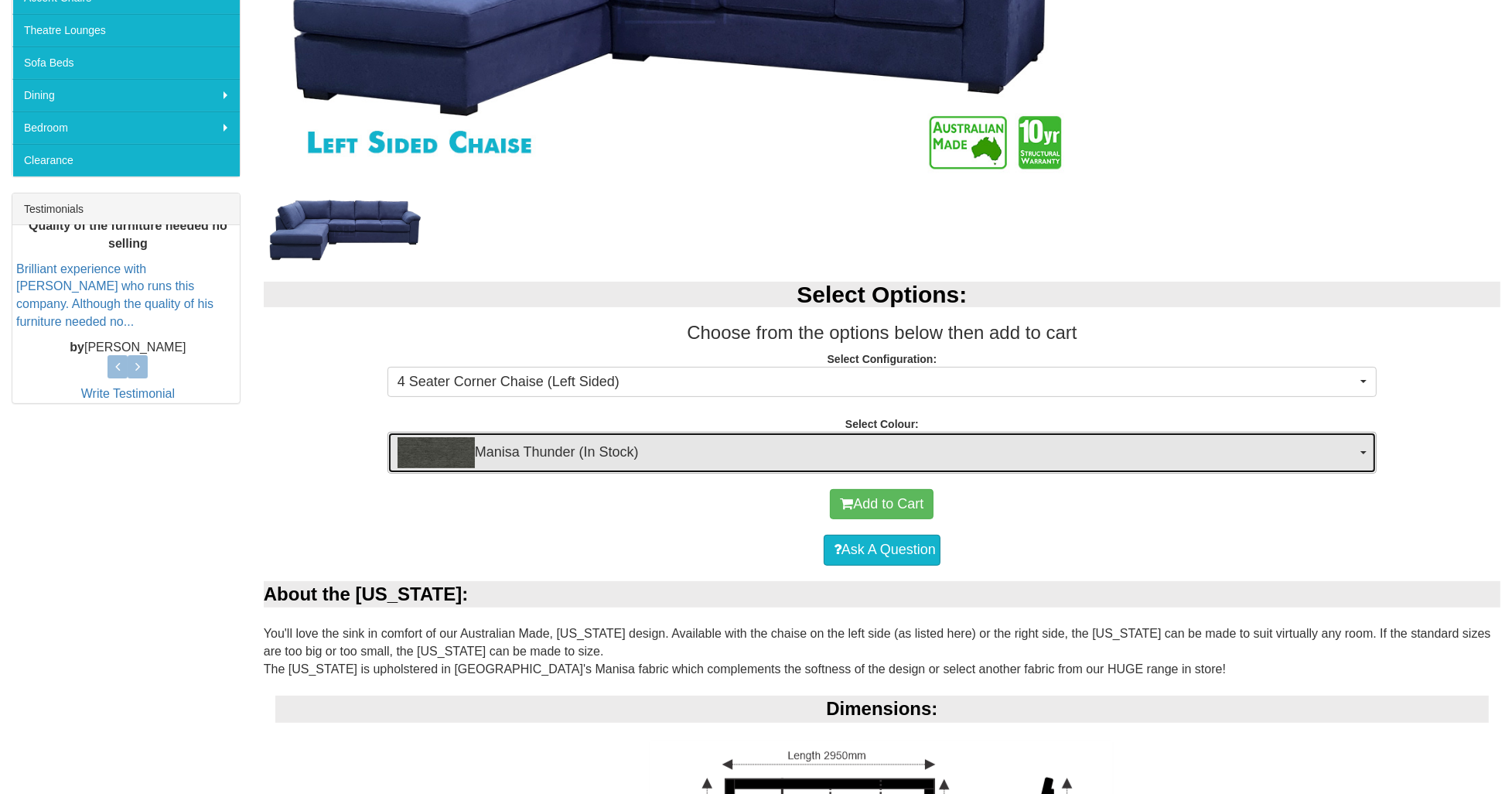
click at [566, 459] on span "Manisa Thunder (In Stock)" at bounding box center [877, 452] width 959 height 31
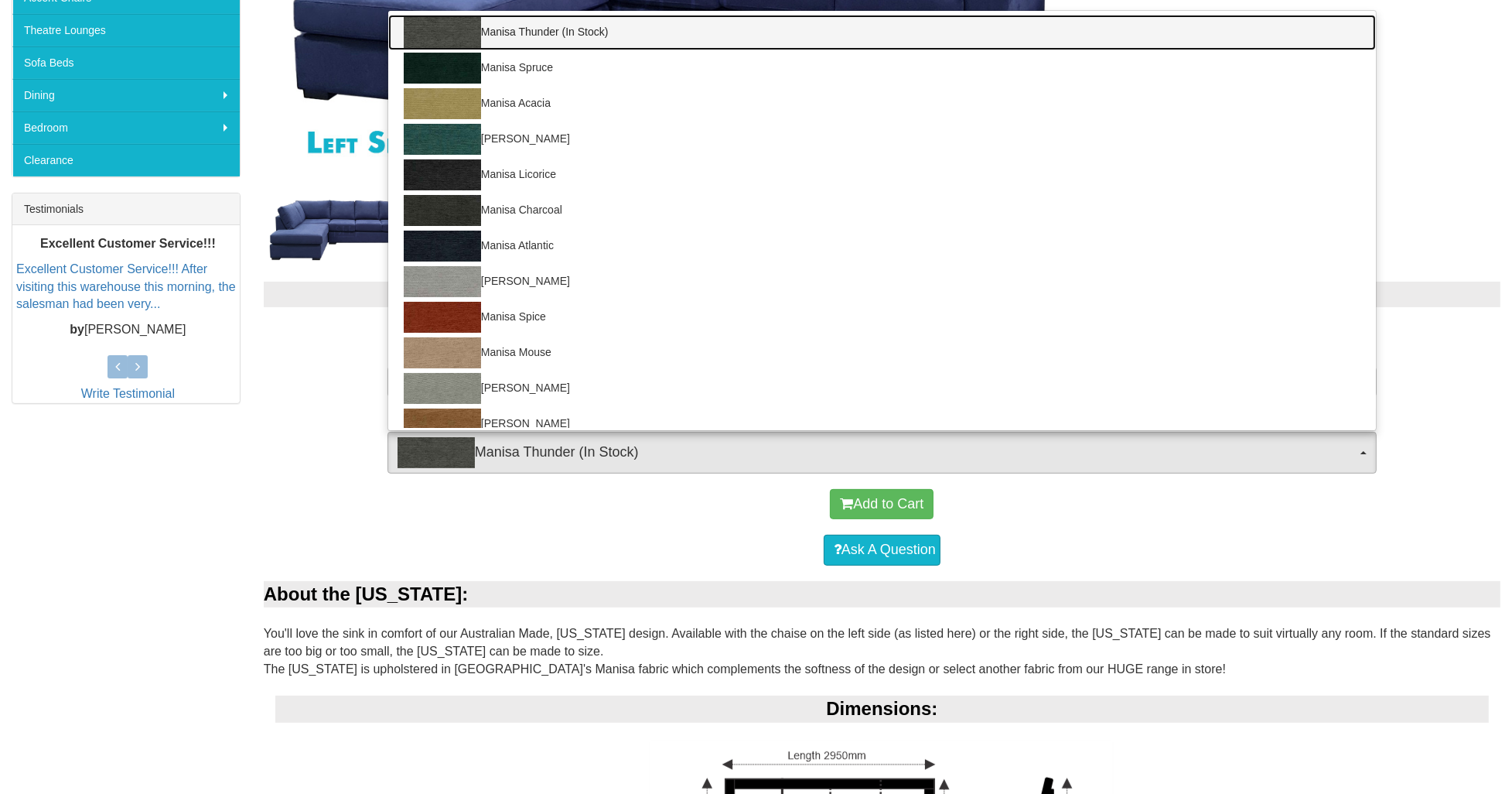
click at [550, 32] on link "Manisa Thunder (In Stock)" at bounding box center [882, 32] width 988 height 36
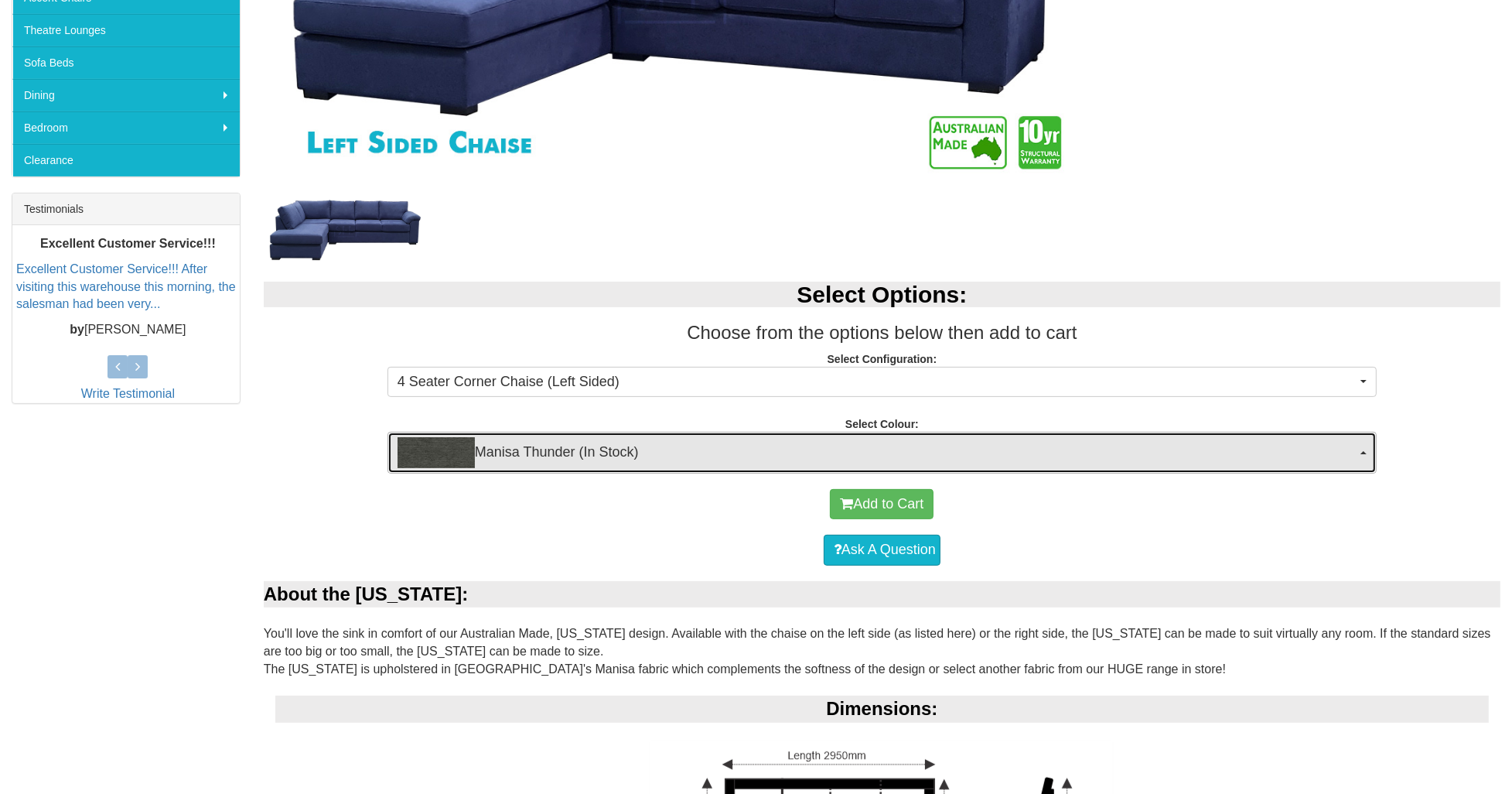
click at [575, 443] on span "Manisa Thunder (In Stock)" at bounding box center [877, 452] width 959 height 31
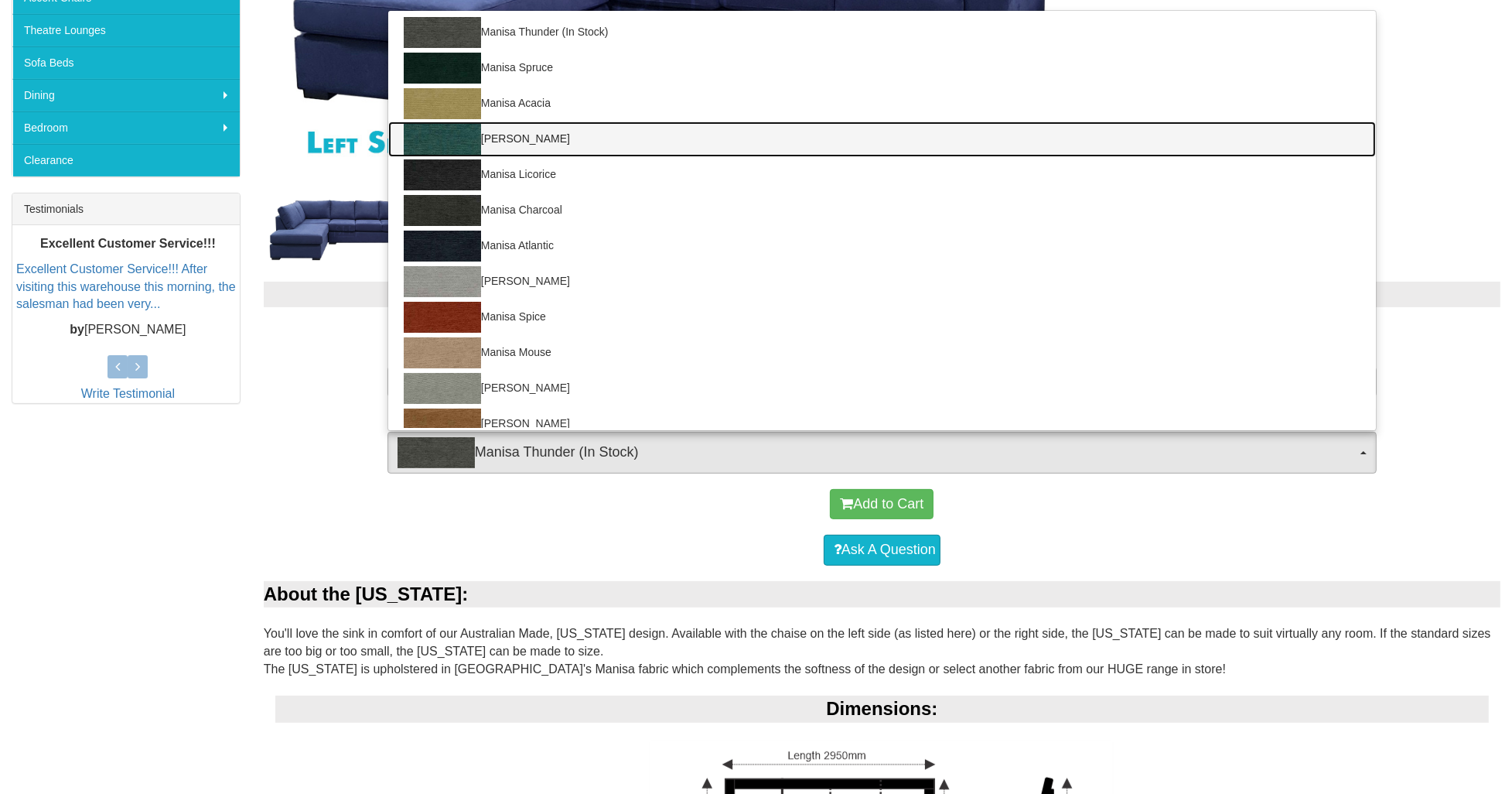
click at [554, 142] on link "Manisa Peacock" at bounding box center [882, 139] width 988 height 36
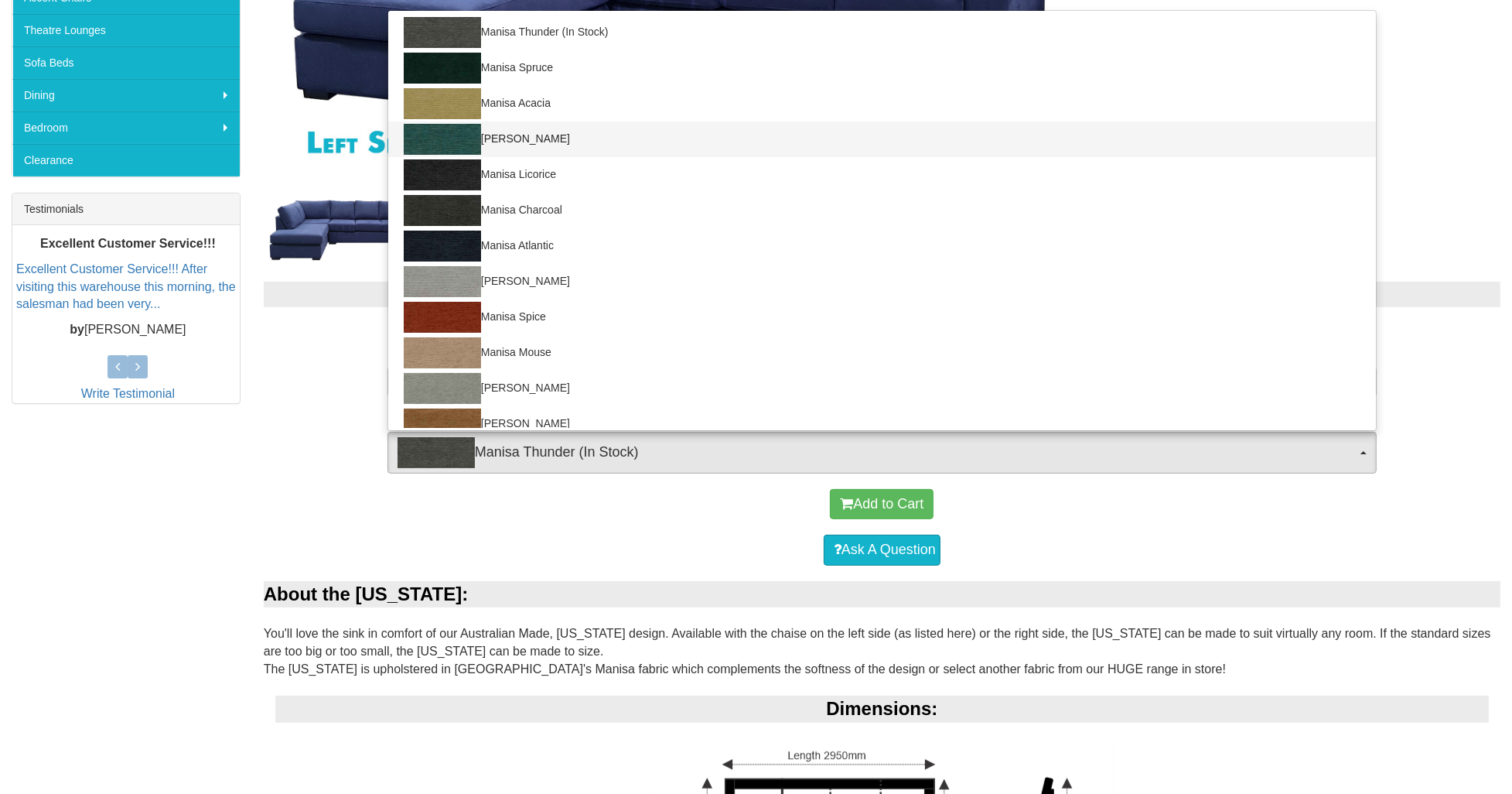
select select "1529"
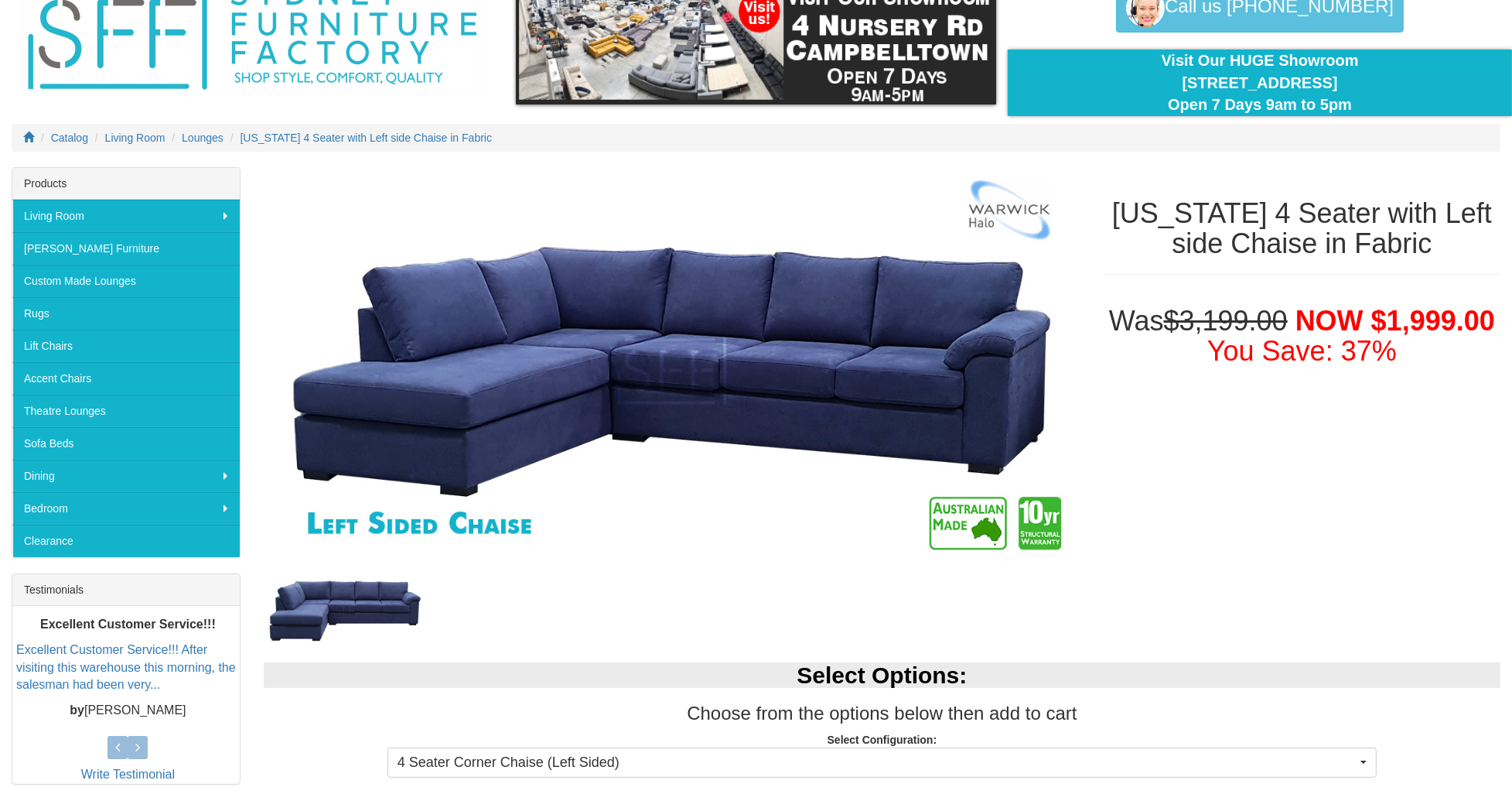
scroll to position [78, 0]
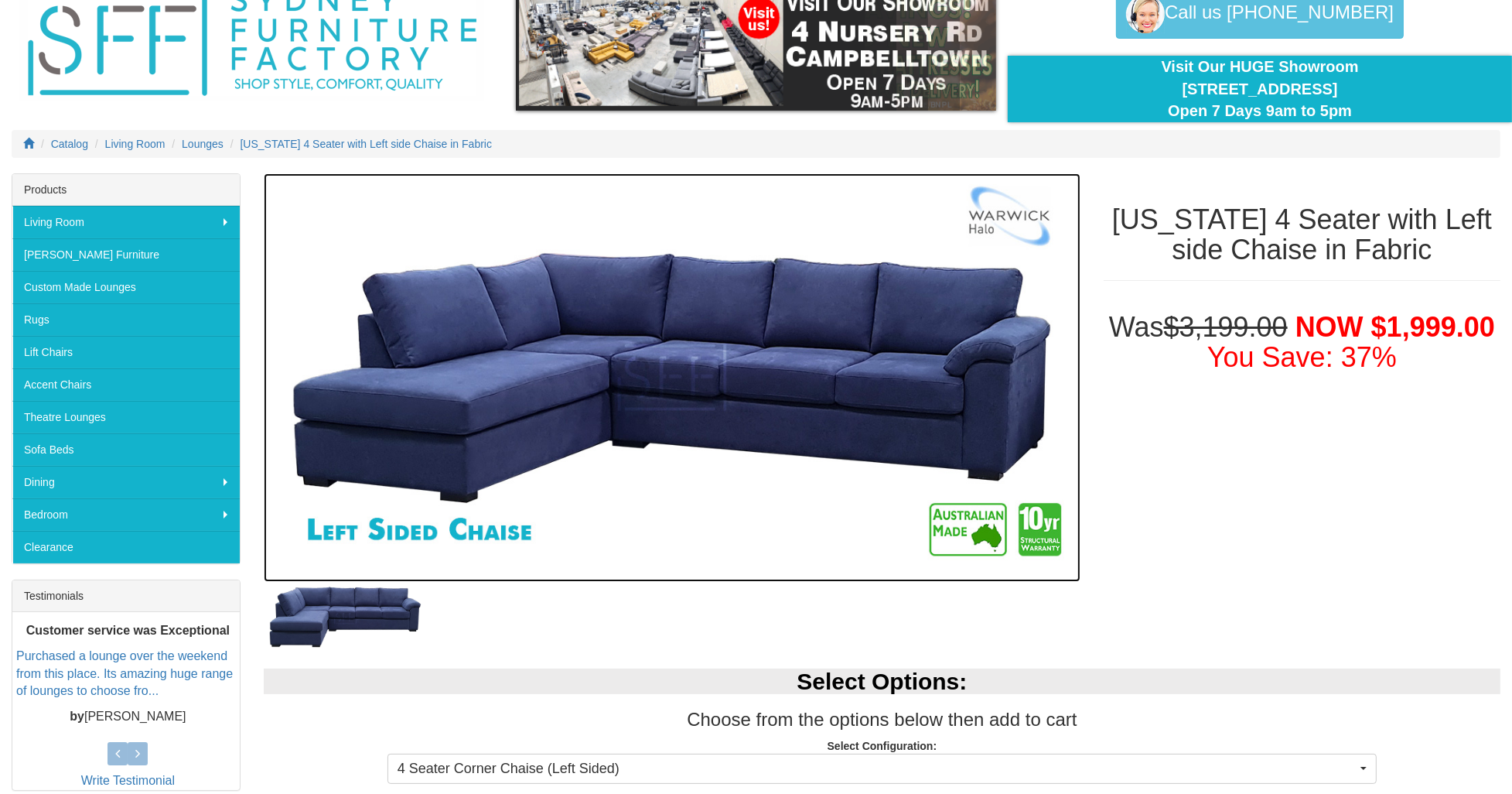
drag, startPoint x: 731, startPoint y: 307, endPoint x: 559, endPoint y: 309, distance: 172.0
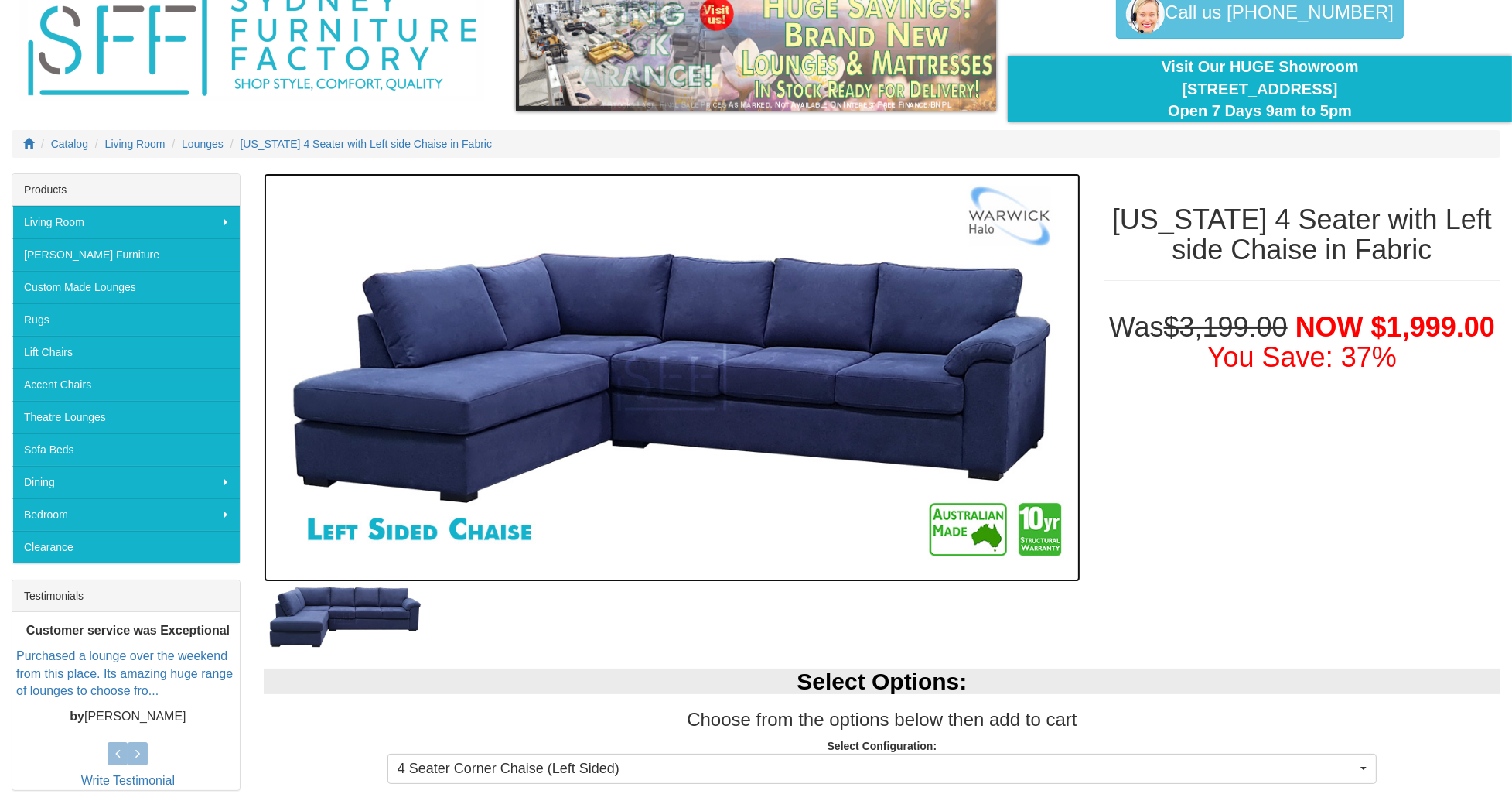
drag, startPoint x: 559, startPoint y: 309, endPoint x: 903, endPoint y: 286, distance: 344.8
drag, startPoint x: 903, startPoint y: 286, endPoint x: 787, endPoint y: 286, distance: 116.0
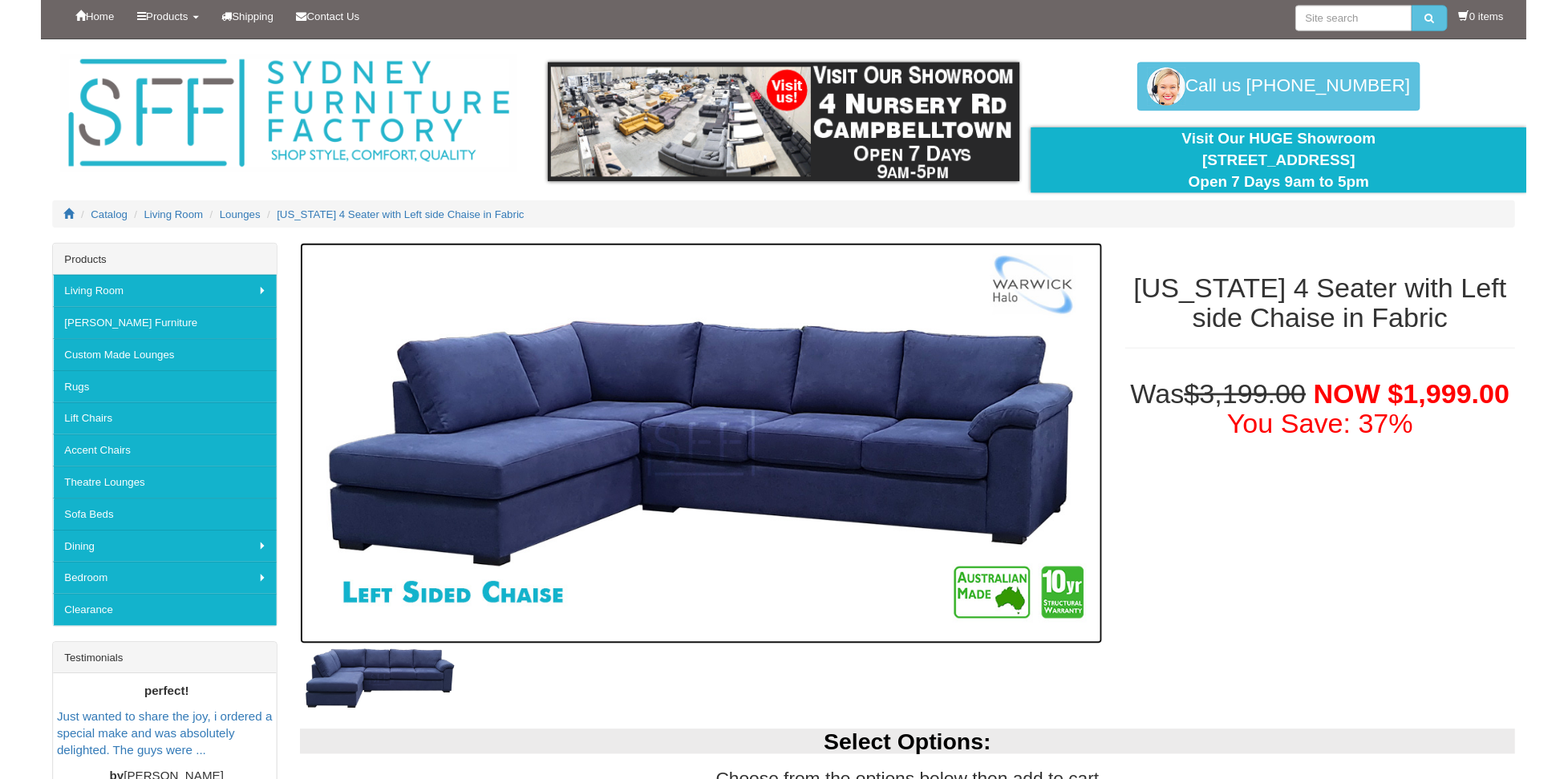
scroll to position [0, 0]
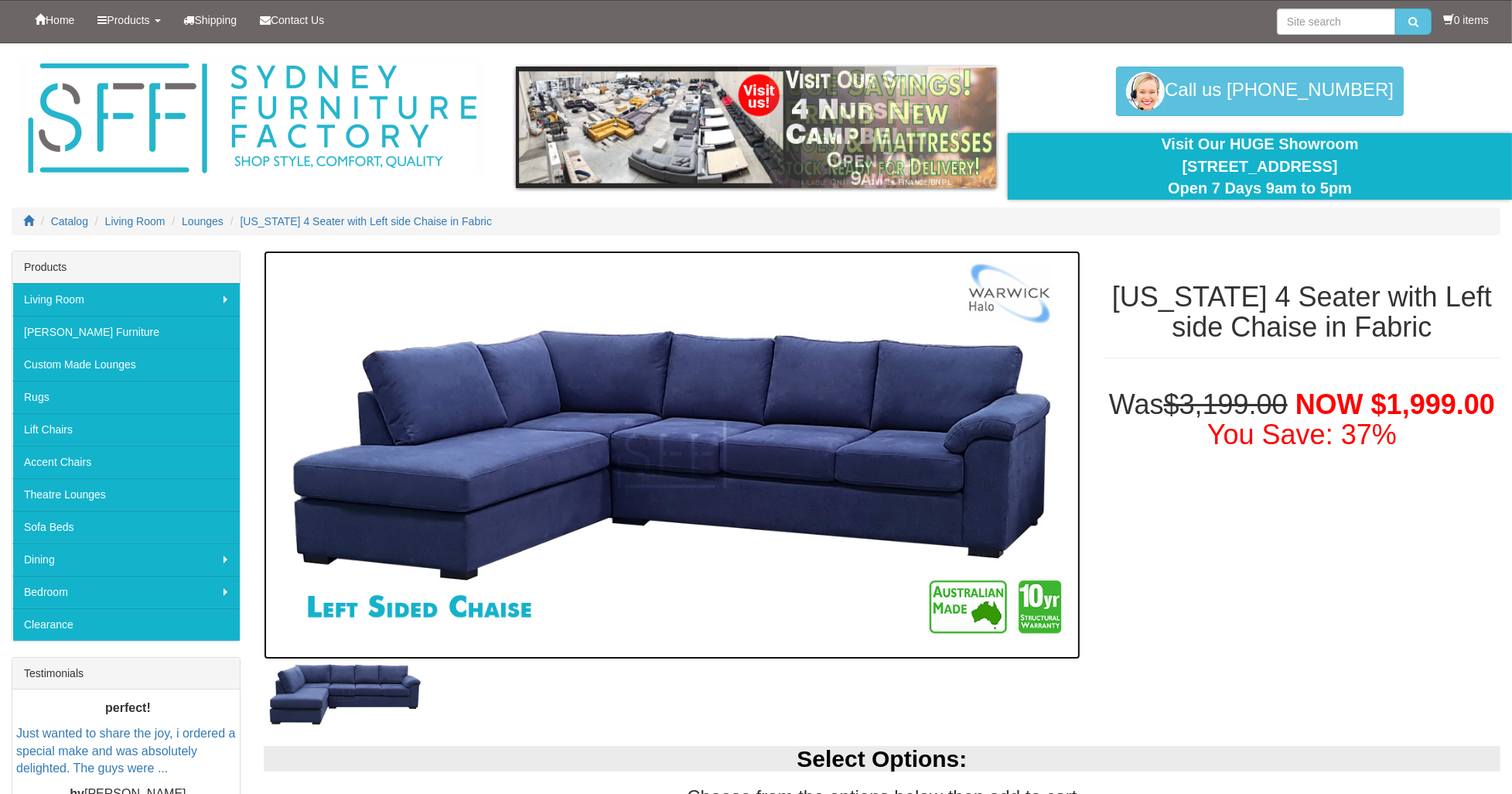
drag, startPoint x: 847, startPoint y: 374, endPoint x: 838, endPoint y: 267, distance: 107.4
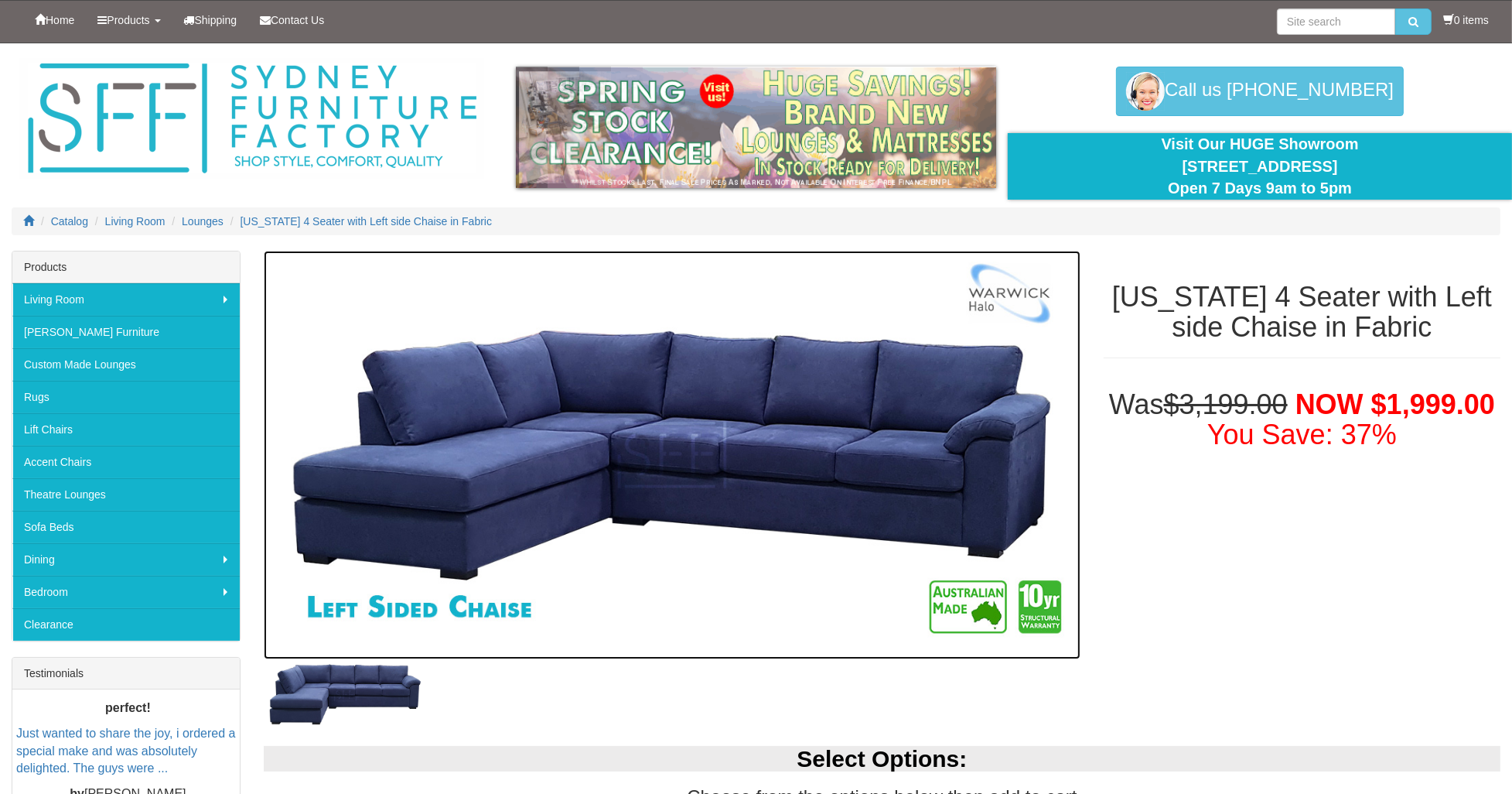
drag, startPoint x: 838, startPoint y: 267, endPoint x: 711, endPoint y: 301, distance: 131.5
drag, startPoint x: 711, startPoint y: 301, endPoint x: 883, endPoint y: 265, distance: 175.7
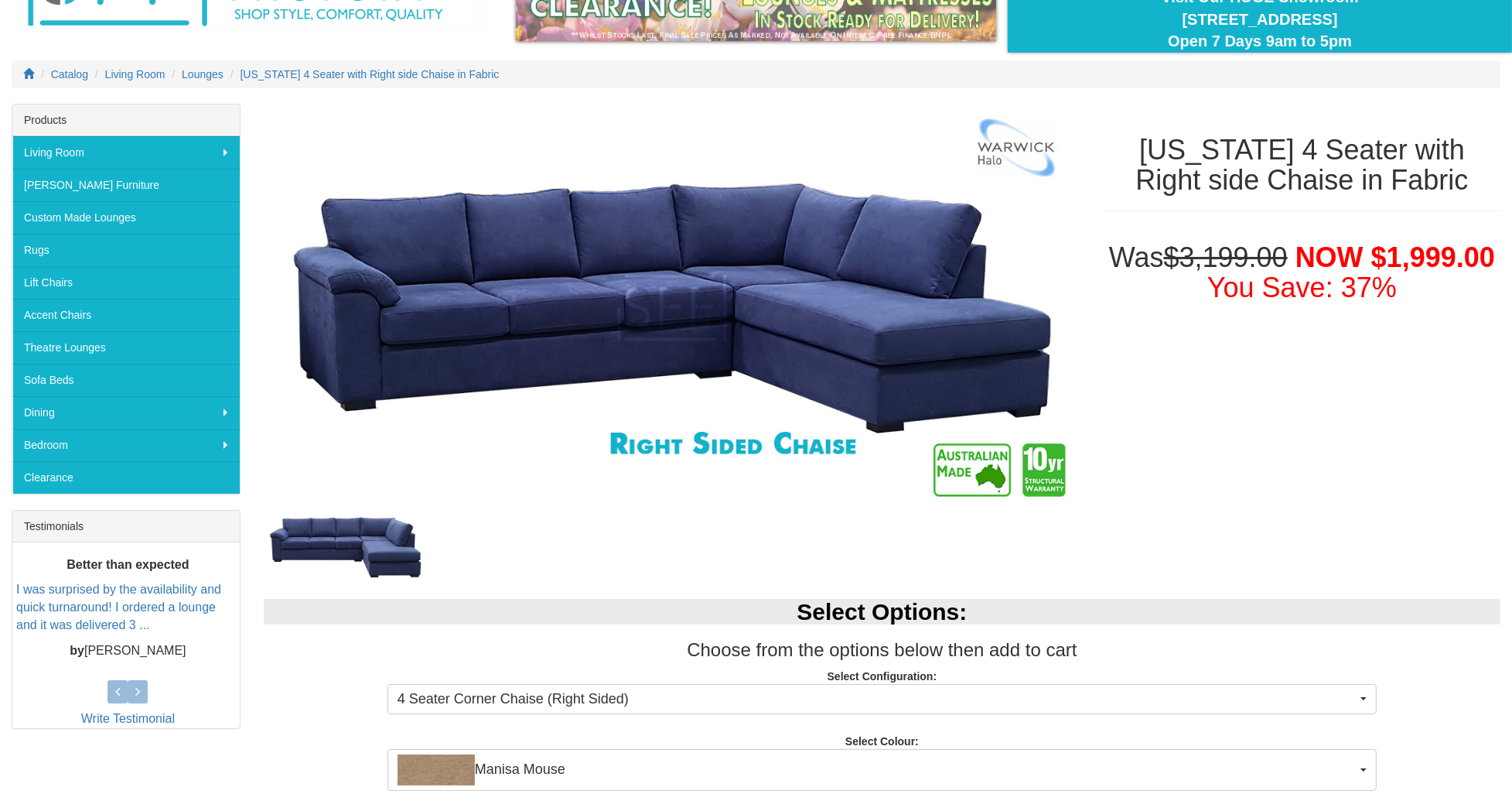
scroll to position [155, 0]
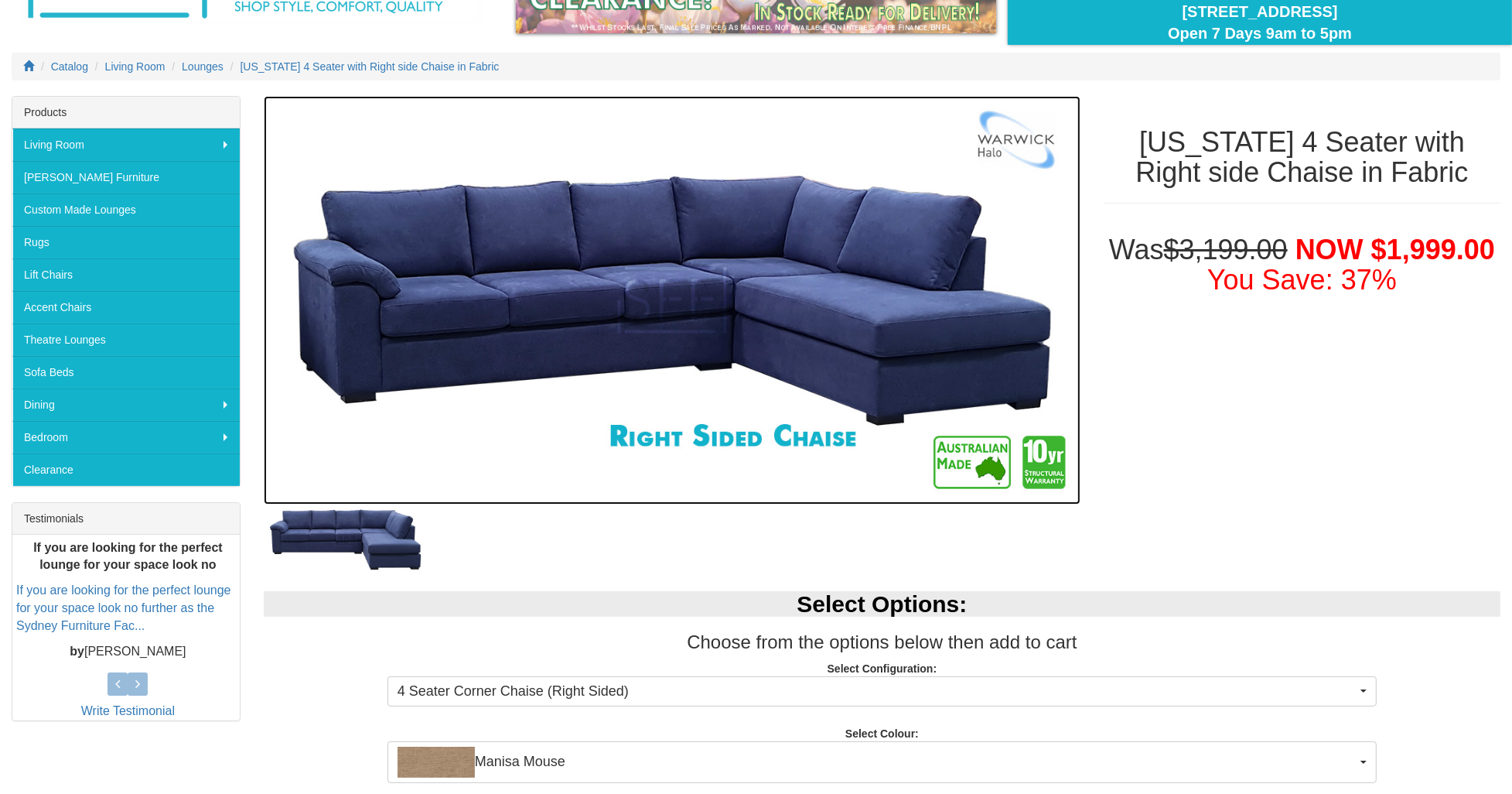
drag, startPoint x: 829, startPoint y: 240, endPoint x: 702, endPoint y: 242, distance: 127.0
drag, startPoint x: 702, startPoint y: 242, endPoint x: 561, endPoint y: 249, distance: 141.2
drag, startPoint x: 561, startPoint y: 249, endPoint x: 847, endPoint y: 228, distance: 286.8
drag, startPoint x: 847, startPoint y: 228, endPoint x: 705, endPoint y: 231, distance: 142.0
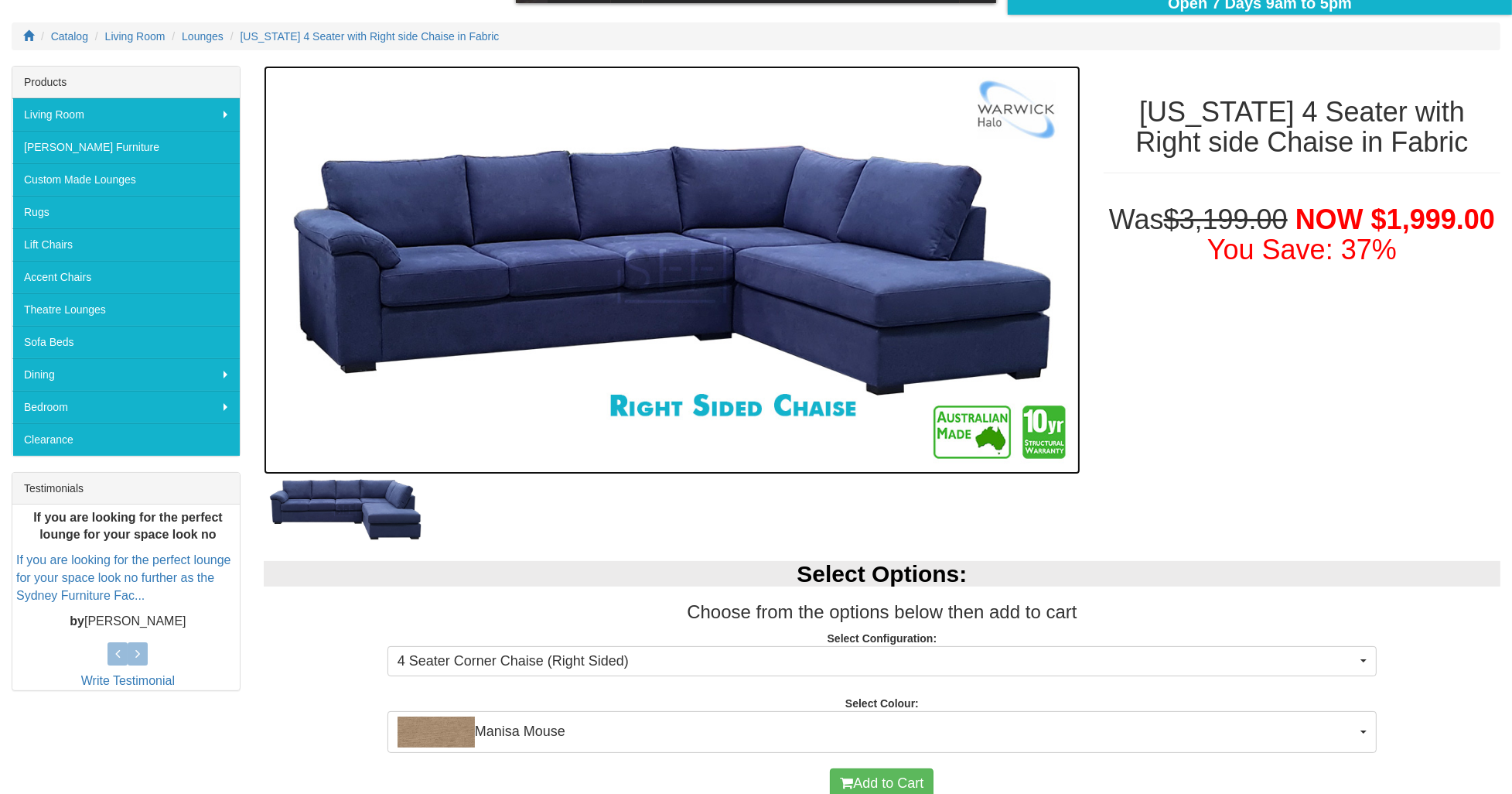
scroll to position [309, 0]
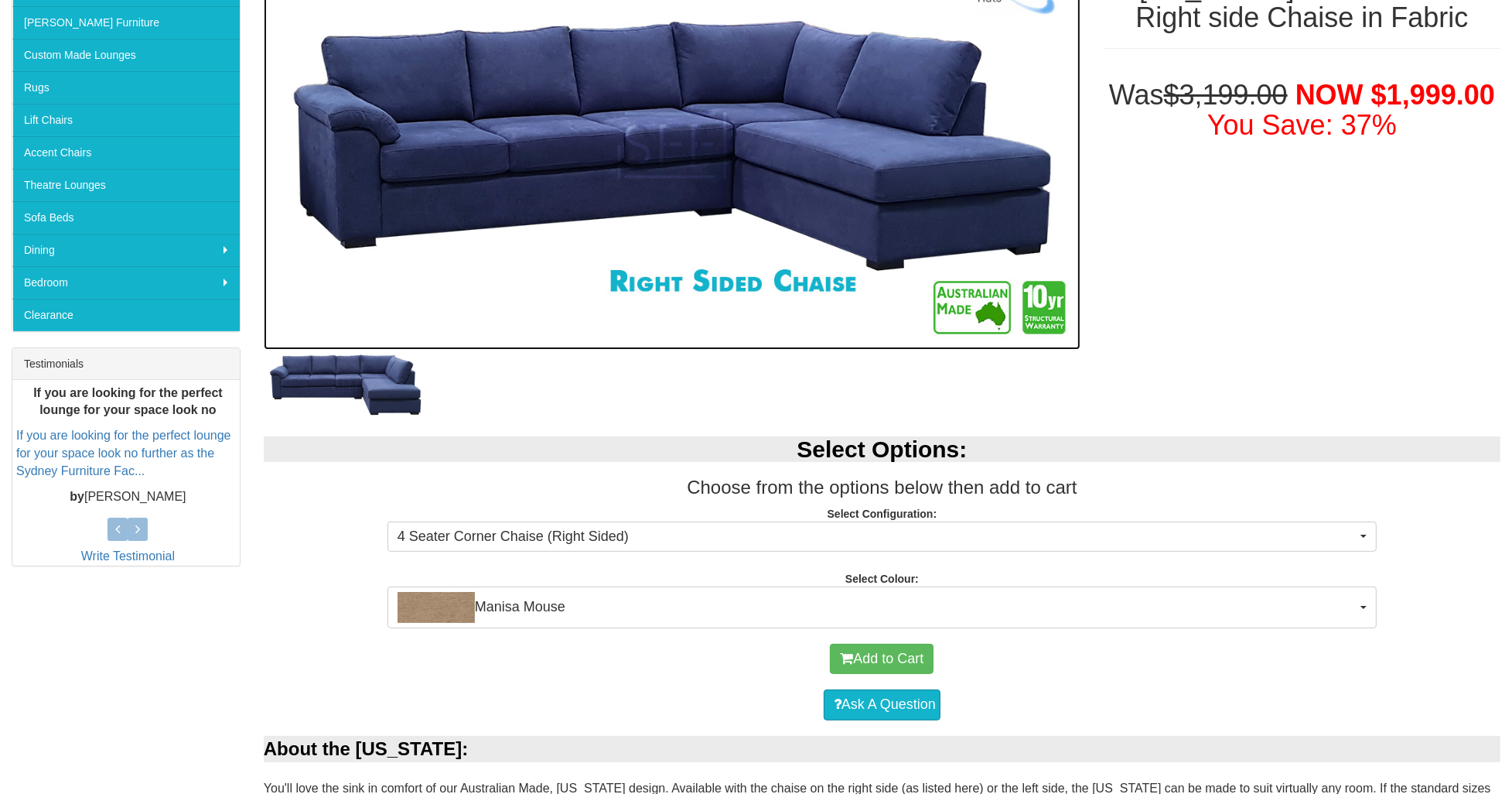
drag, startPoint x: 762, startPoint y: 134, endPoint x: 594, endPoint y: 139, distance: 168.1
drag, startPoint x: 594, startPoint y: 139, endPoint x: 530, endPoint y: 132, distance: 64.4
drag, startPoint x: 530, startPoint y: 132, endPoint x: 833, endPoint y: 109, distance: 303.9
drag, startPoint x: 833, startPoint y: 109, endPoint x: 735, endPoint y: 112, distance: 98.0
drag, startPoint x: 735, startPoint y: 112, endPoint x: 1023, endPoint y: 61, distance: 292.5
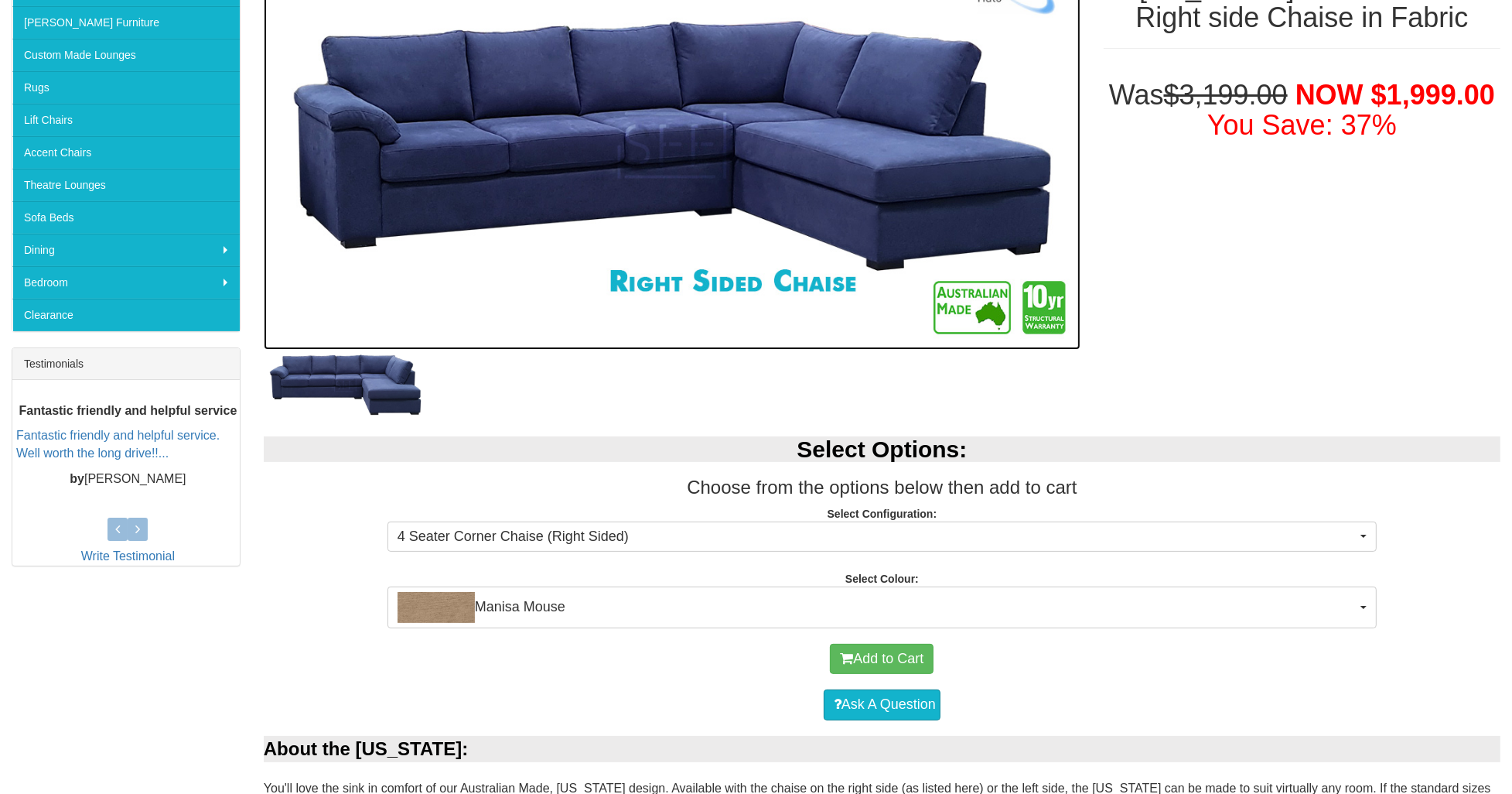
drag, startPoint x: 1023, startPoint y: 61, endPoint x: 795, endPoint y: 78, distance: 228.6
drag, startPoint x: 795, startPoint y: 78, endPoint x: 427, endPoint y: 110, distance: 369.4
drag, startPoint x: 427, startPoint y: 110, endPoint x: 841, endPoint y: 94, distance: 414.3
drag, startPoint x: 841, startPoint y: 94, endPoint x: 708, endPoint y: 97, distance: 133.0
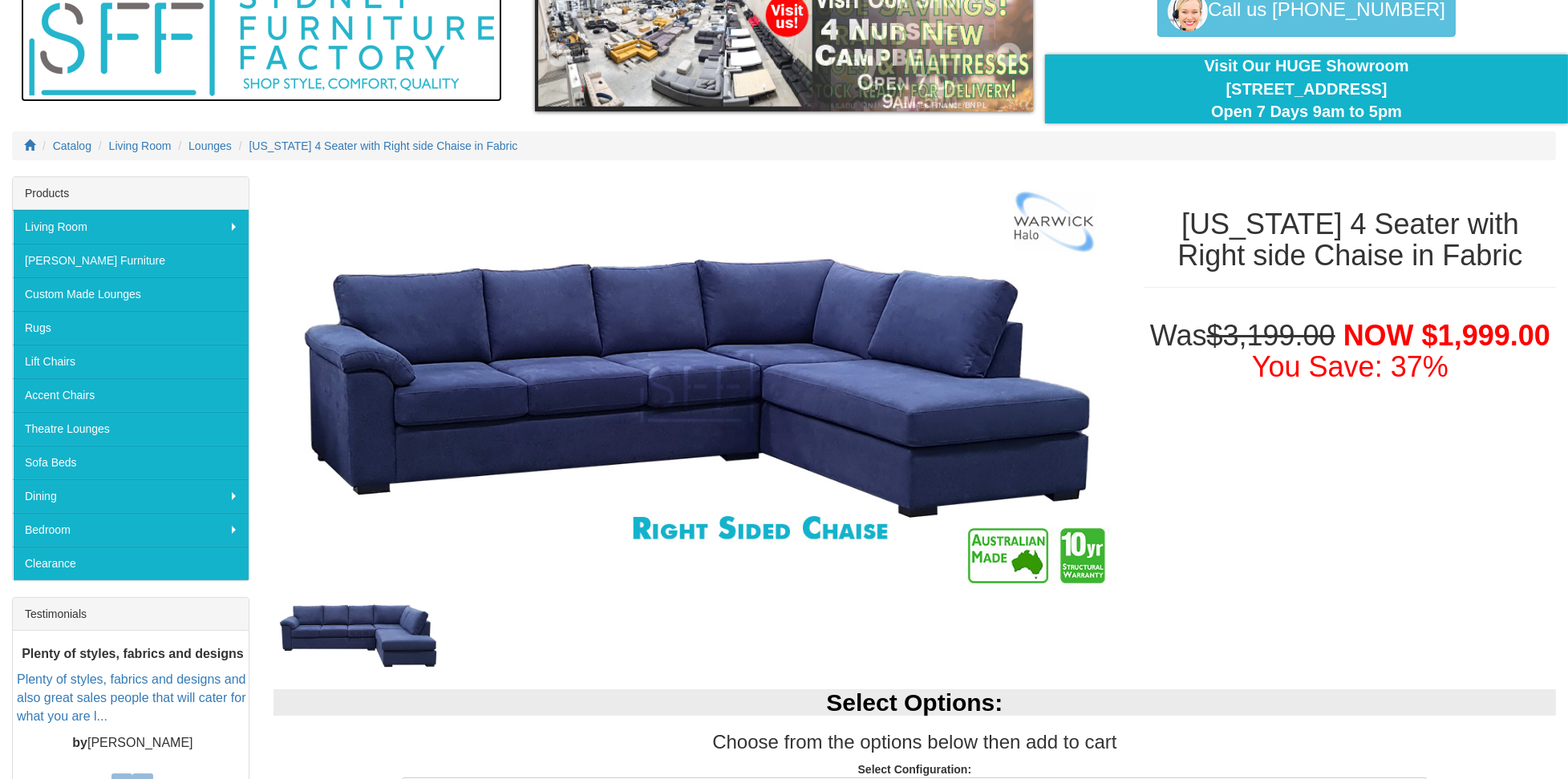
scroll to position [160, 0]
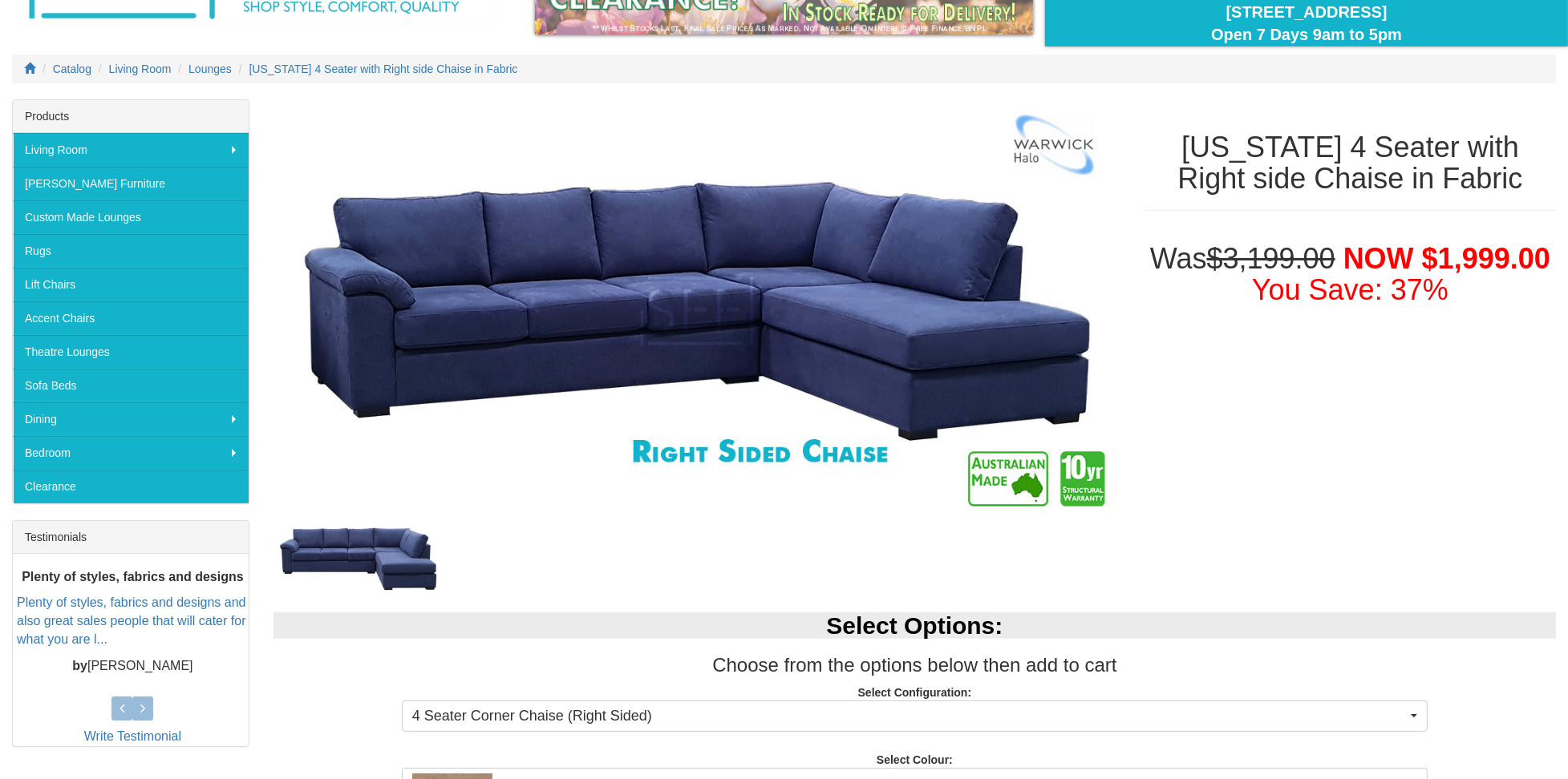
click at [1486, 257] on span "NOW $1,999.00" at bounding box center [1446, 259] width 207 height 33
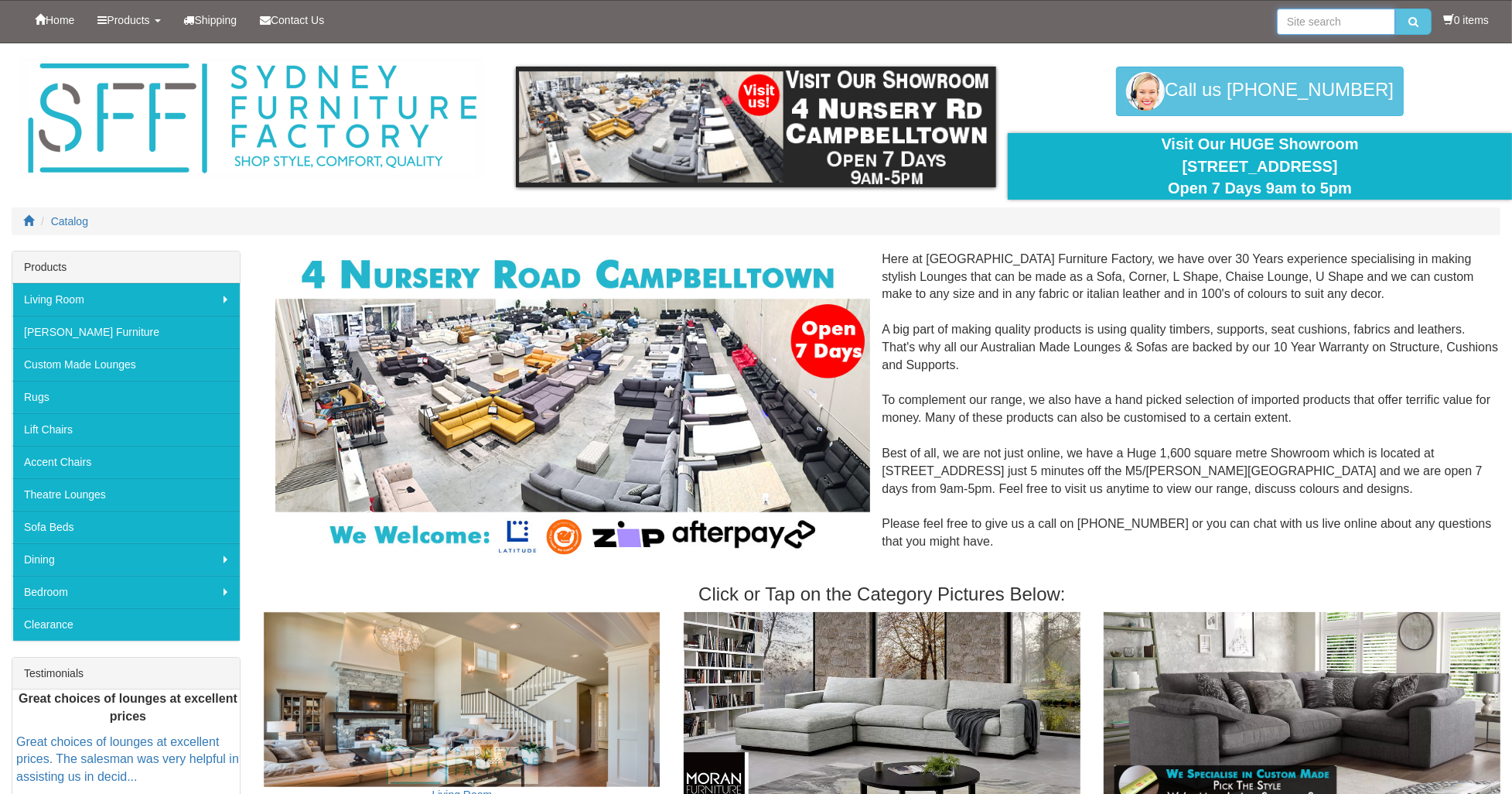
click at [1350, 19] on input "search" at bounding box center [1335, 21] width 118 height 26
type input "segmented"
click at [1395, 9] on button "submit" at bounding box center [1413, 21] width 36 height 26
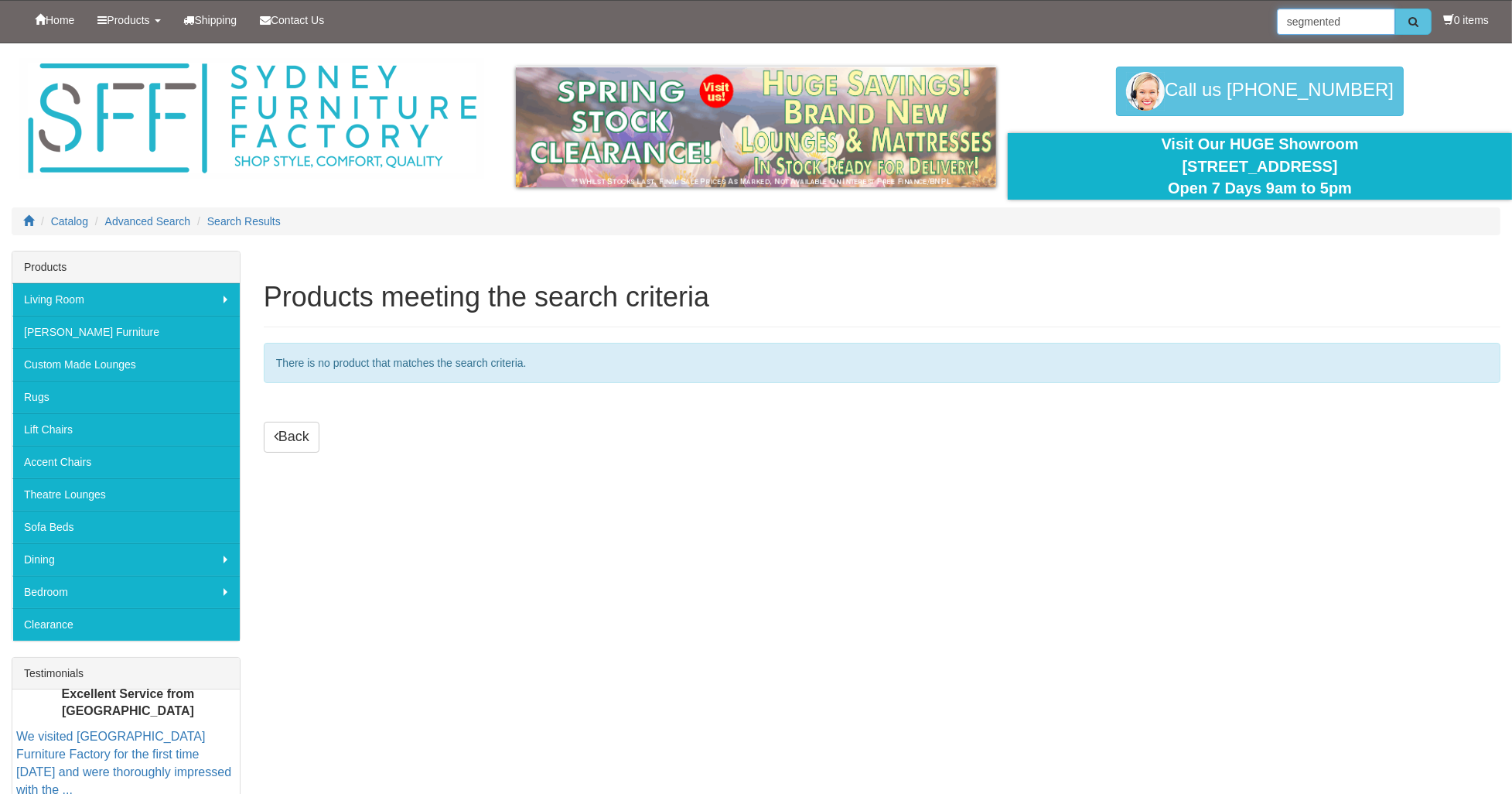
drag, startPoint x: 1327, startPoint y: 21, endPoint x: 1401, endPoint y: 19, distance: 74.0
click at [1401, 19] on div "segmented" at bounding box center [1354, 21] width 154 height 26
type input "segment"
click at [1395, 9] on button "submit" at bounding box center [1413, 21] width 36 height 26
